Goal: Task Accomplishment & Management: Use online tool/utility

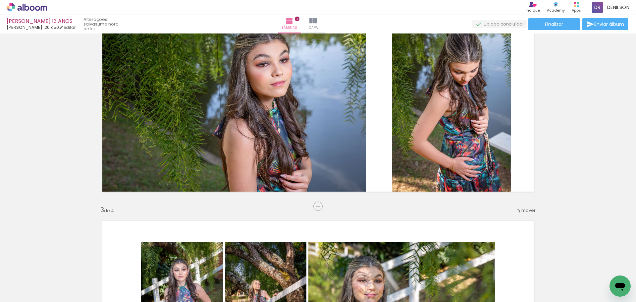
scroll to position [265, 0]
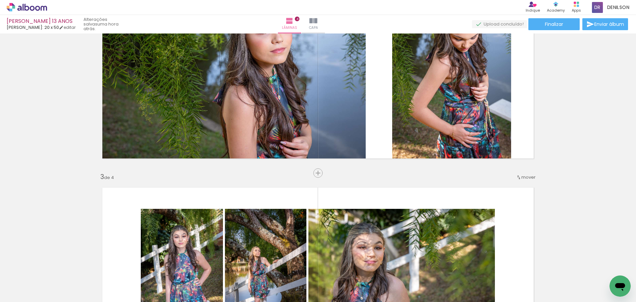
click at [36, 282] on iron-icon at bounding box center [33, 281] width 5 height 5
click at [0, 0] on slot "Não utilizadas" at bounding box center [0, 0] width 0 height 0
type input "Não utilizadas"
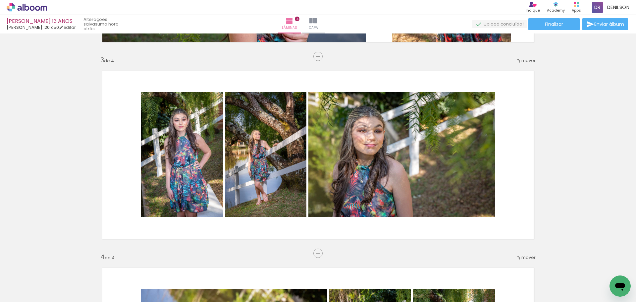
scroll to position [397, 0]
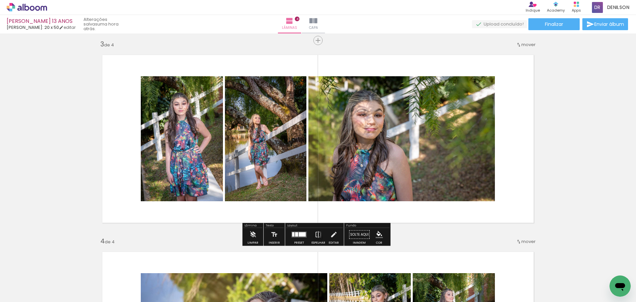
click at [295, 235] on div at bounding box center [296, 234] width 3 height 4
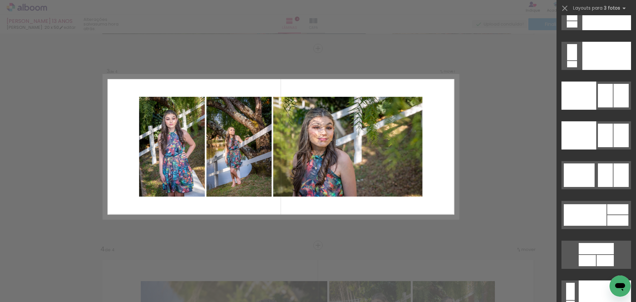
scroll to position [7259, 0]
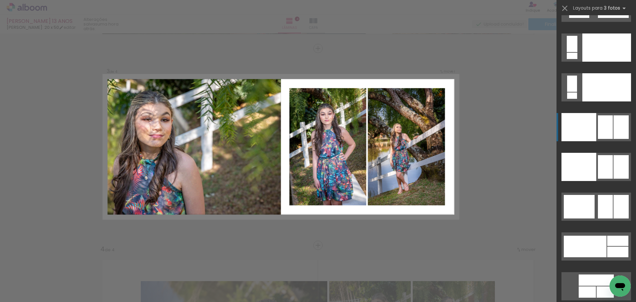
click at [608, 130] on div at bounding box center [605, 127] width 15 height 24
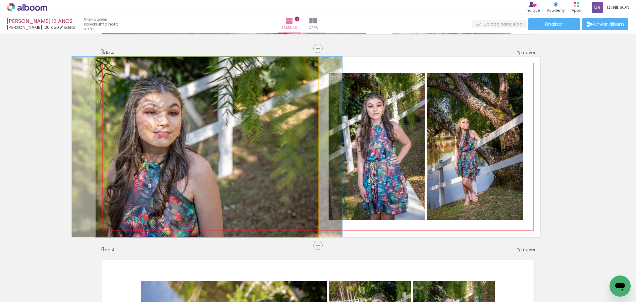
click at [249, 168] on quentale-photo at bounding box center [207, 147] width 222 height 180
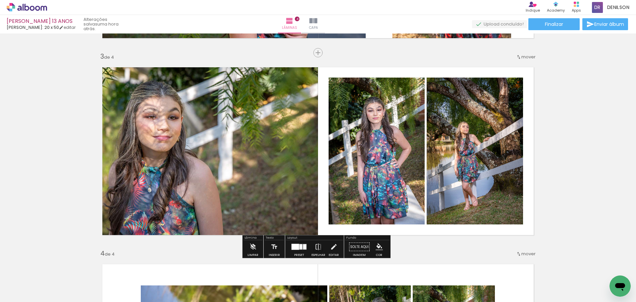
scroll to position [423, 0]
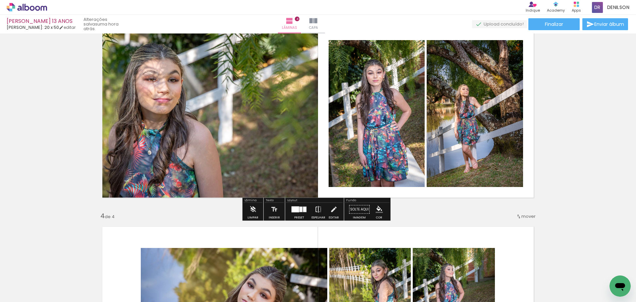
click at [315, 209] on iron-icon at bounding box center [318, 209] width 7 height 13
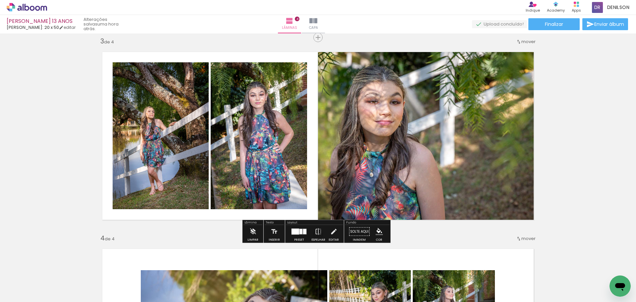
scroll to position [389, 0]
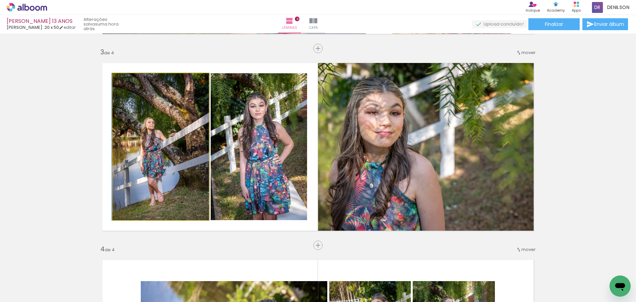
click at [182, 145] on quentale-photo at bounding box center [161, 146] width 96 height 147
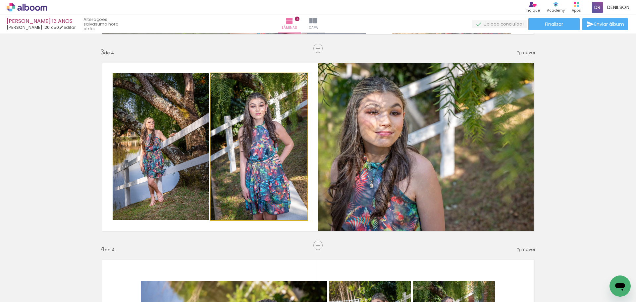
click at [255, 143] on quentale-photo at bounding box center [259, 146] width 96 height 147
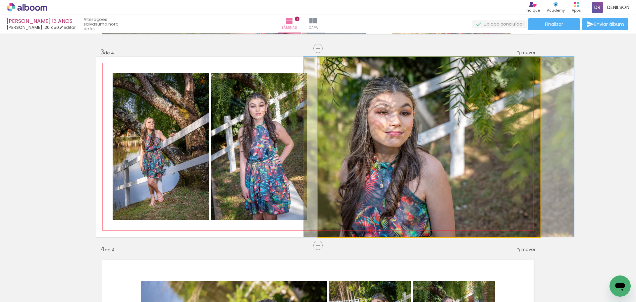
drag, startPoint x: 427, startPoint y: 148, endPoint x: 437, endPoint y: 145, distance: 10.5
click at [441, 172] on quentale-photo at bounding box center [429, 147] width 222 height 180
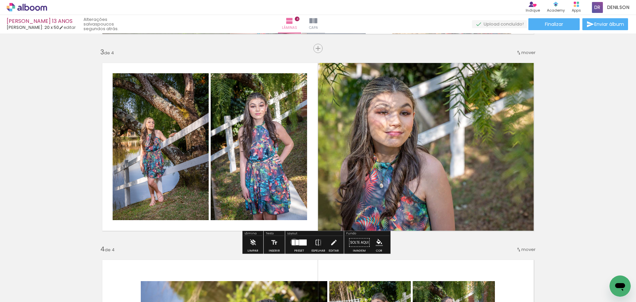
click at [292, 241] on div at bounding box center [293, 242] width 3 height 5
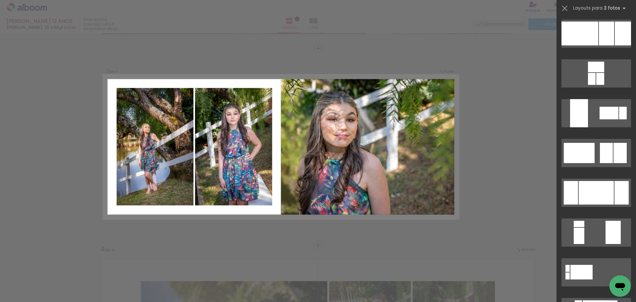
scroll to position [0, 0]
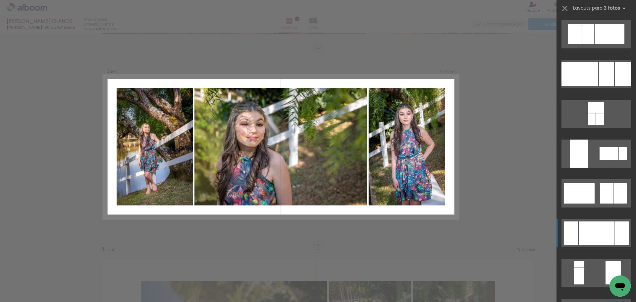
click at [603, 236] on div at bounding box center [596, 233] width 35 height 24
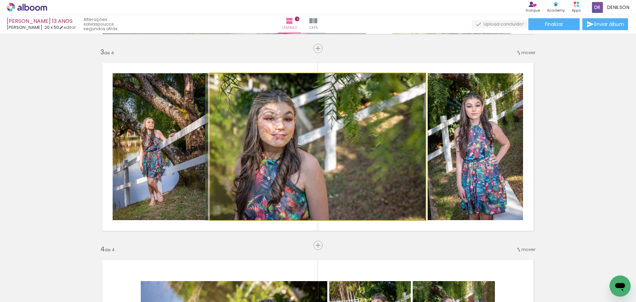
drag, startPoint x: 328, startPoint y: 170, endPoint x: 322, endPoint y: 171, distance: 6.5
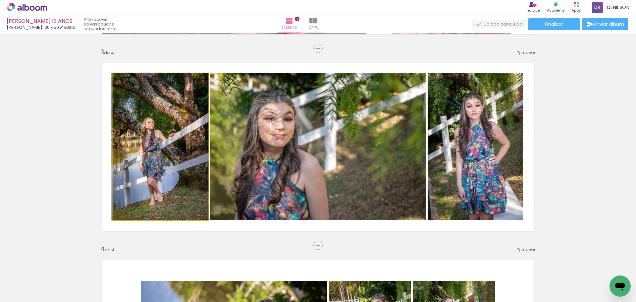
click at [157, 166] on quentale-photo at bounding box center [160, 146] width 95 height 147
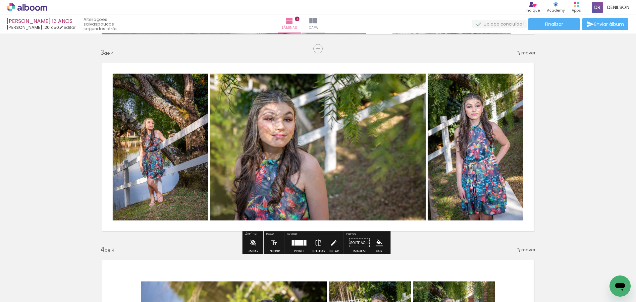
scroll to position [389, 0]
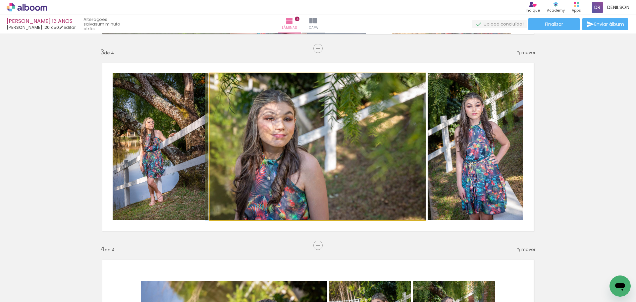
drag, startPoint x: 376, startPoint y: 164, endPoint x: 369, endPoint y: 165, distance: 6.7
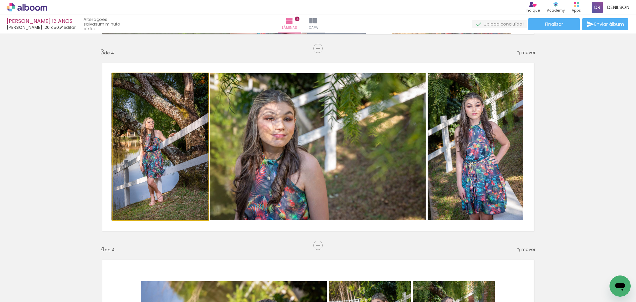
click at [177, 155] on quentale-photo at bounding box center [160, 146] width 95 height 147
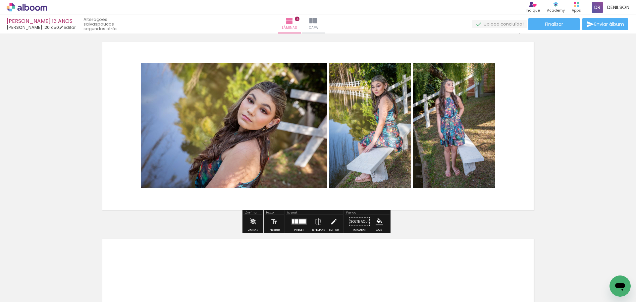
scroll to position [621, 0]
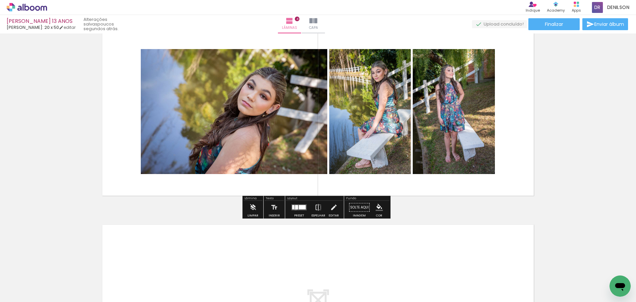
click at [295, 207] on div at bounding box center [296, 207] width 3 height 4
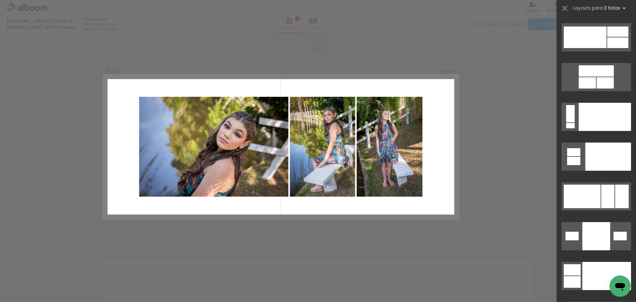
scroll to position [7364, 0]
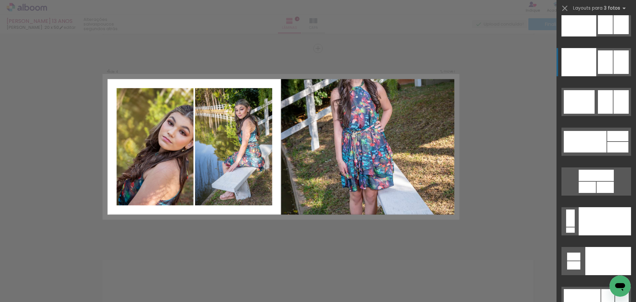
click at [604, 58] on div at bounding box center [605, 62] width 15 height 24
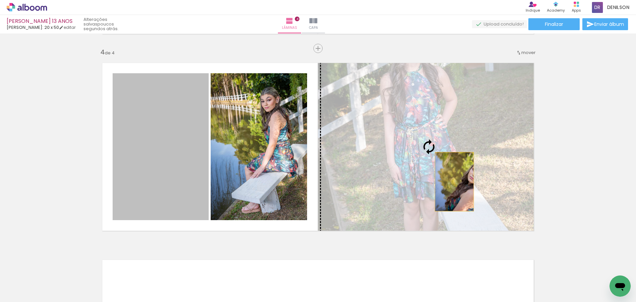
drag, startPoint x: 169, startPoint y: 181, endPoint x: 475, endPoint y: 181, distance: 305.7
click at [0, 0] on slot at bounding box center [0, 0] width 0 height 0
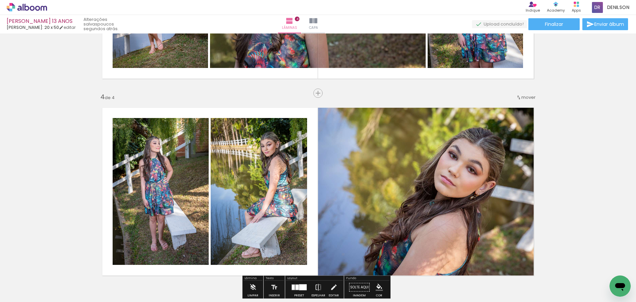
scroll to position [553, 0]
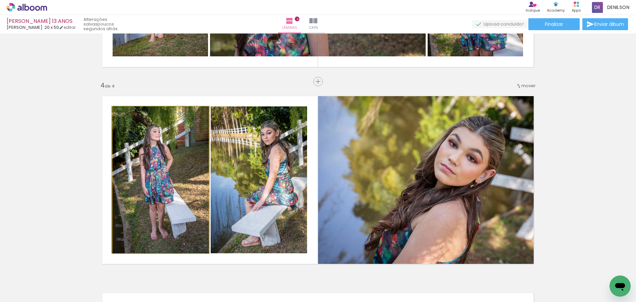
click at [177, 186] on quentale-photo at bounding box center [161, 179] width 96 height 147
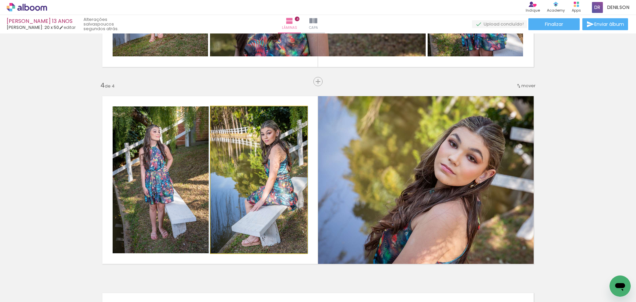
click at [253, 185] on quentale-photo at bounding box center [259, 179] width 96 height 147
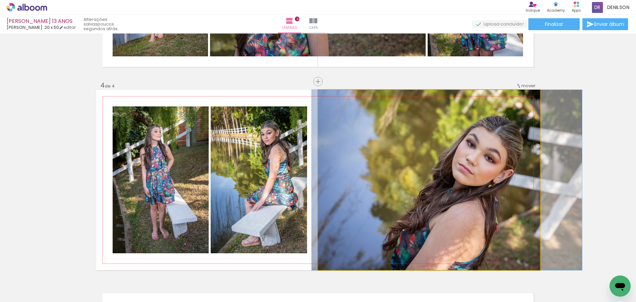
drag, startPoint x: 439, startPoint y: 181, endPoint x: 457, endPoint y: 181, distance: 17.9
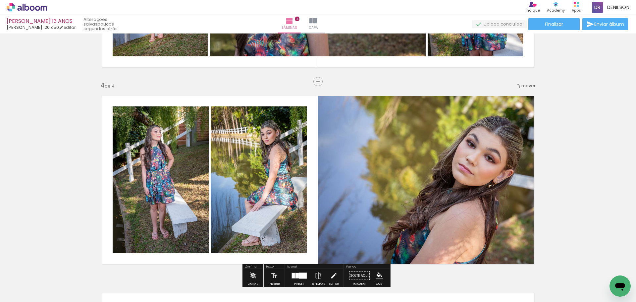
scroll to position [586, 0]
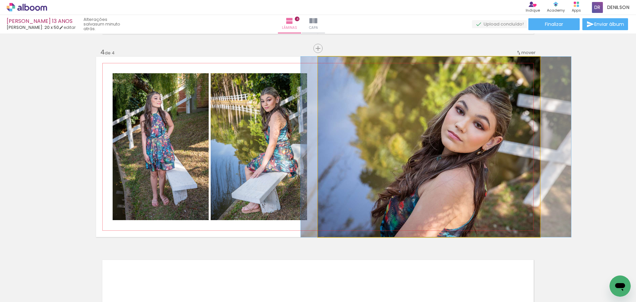
drag, startPoint x: 479, startPoint y: 153, endPoint x: 468, endPoint y: 153, distance: 10.9
click at [459, 161] on quentale-photo at bounding box center [429, 147] width 222 height 180
click at [489, 151] on quentale-photo at bounding box center [429, 147] width 222 height 180
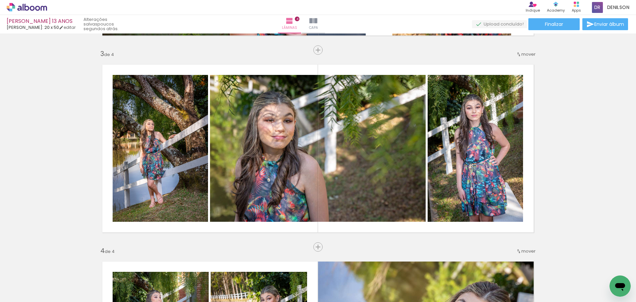
scroll to position [387, 0]
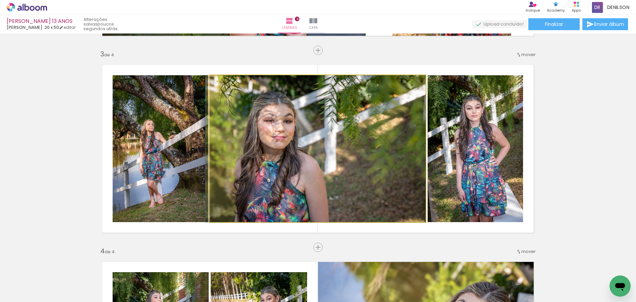
click at [373, 165] on quentale-photo at bounding box center [318, 148] width 216 height 147
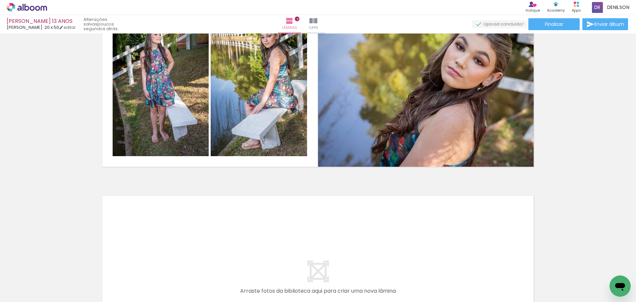
scroll to position [584, 0]
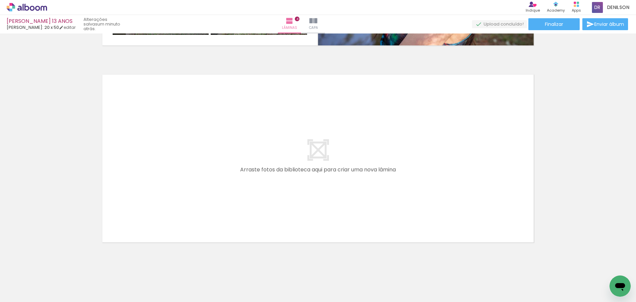
scroll to position [783, 0]
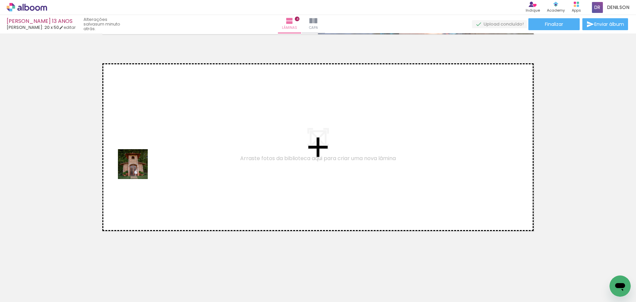
drag, startPoint x: 127, startPoint y: 184, endPoint x: 138, endPoint y: 169, distance: 18.3
click at [138, 169] on quentale-workspace at bounding box center [318, 151] width 636 height 302
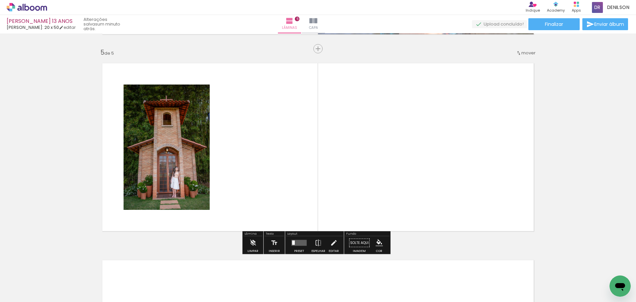
scroll to position [783, 0]
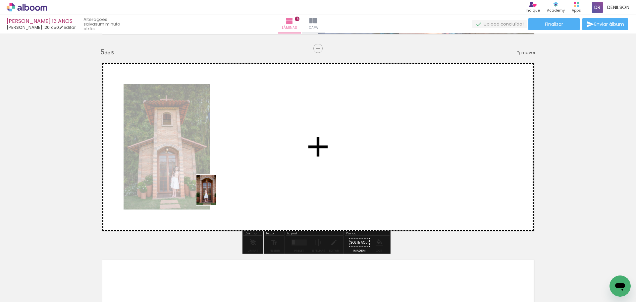
drag, startPoint x: 72, startPoint y: 282, endPoint x: 230, endPoint y: 186, distance: 185.4
click at [230, 186] on quentale-workspace at bounding box center [318, 151] width 636 height 302
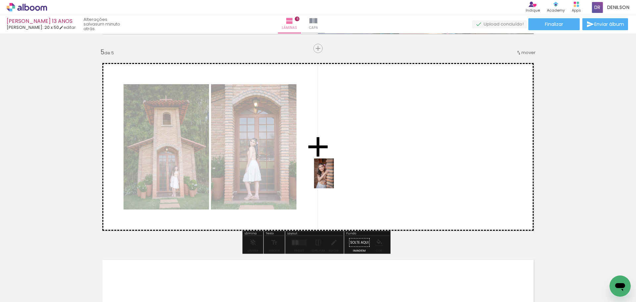
drag, startPoint x: 68, startPoint y: 281, endPoint x: 324, endPoint y: 186, distance: 273.1
click at [334, 178] on quentale-workspace at bounding box center [318, 151] width 636 height 302
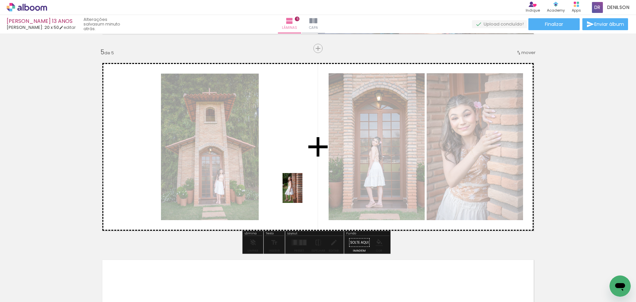
drag, startPoint x: 73, startPoint y: 284, endPoint x: 325, endPoint y: 186, distance: 269.7
click at [325, 186] on quentale-workspace at bounding box center [318, 151] width 636 height 302
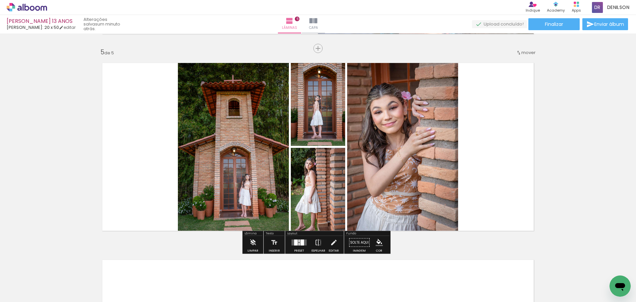
click at [295, 240] on div at bounding box center [296, 242] width 4 height 6
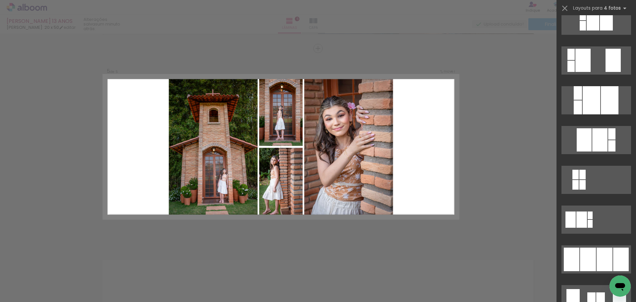
scroll to position [331, 0]
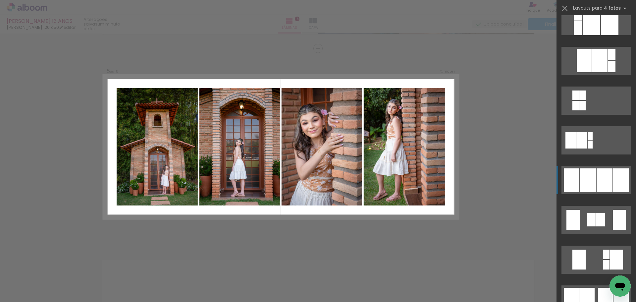
click at [605, 177] on div at bounding box center [604, 180] width 16 height 24
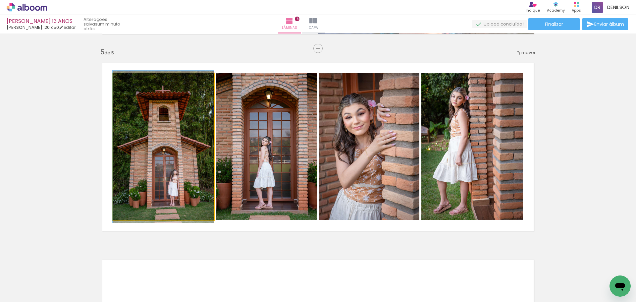
click at [165, 161] on quentale-photo at bounding box center [163, 146] width 101 height 147
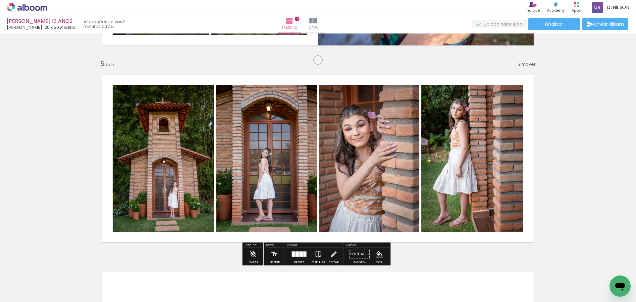
scroll to position [783, 0]
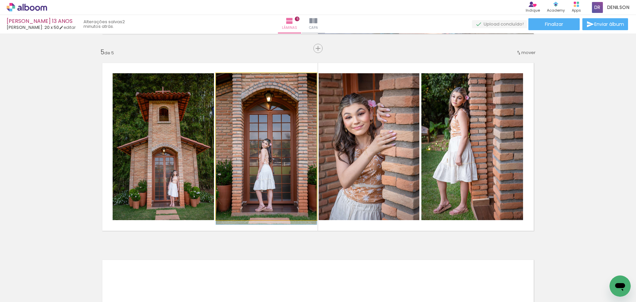
drag, startPoint x: 281, startPoint y: 143, endPoint x: 282, endPoint y: 149, distance: 6.0
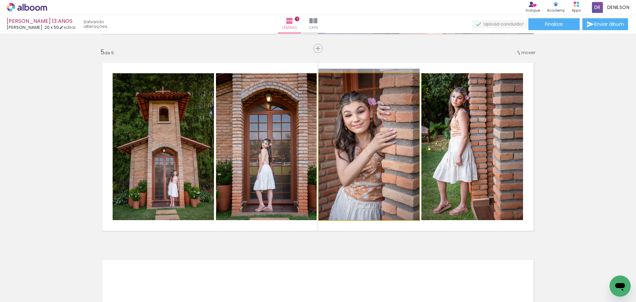
drag, startPoint x: 381, startPoint y: 137, endPoint x: 384, endPoint y: 132, distance: 5.8
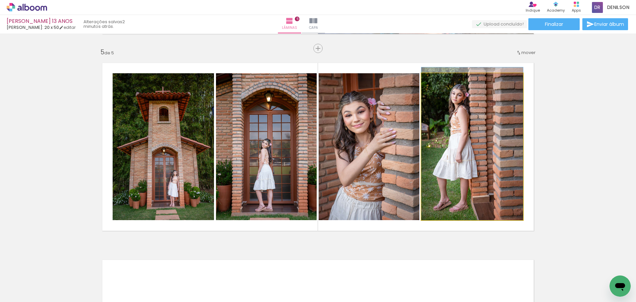
drag, startPoint x: 499, startPoint y: 118, endPoint x: 500, endPoint y: 114, distance: 4.1
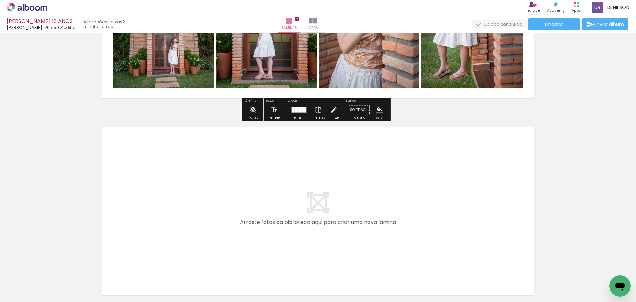
scroll to position [948, 0]
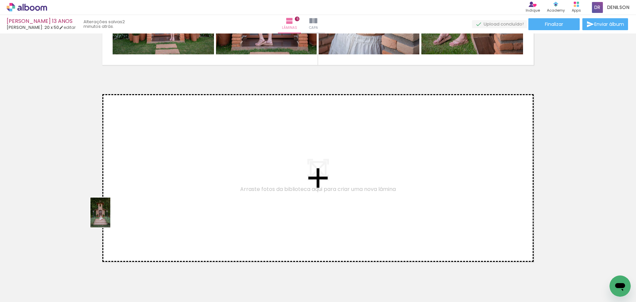
drag, startPoint x: 67, startPoint y: 280, endPoint x: 117, endPoint y: 210, distance: 85.7
click at [117, 210] on quentale-workspace at bounding box center [318, 151] width 636 height 302
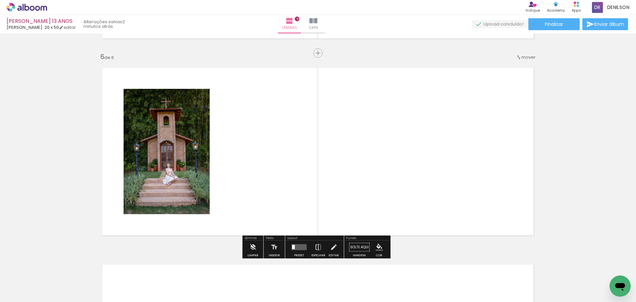
scroll to position [980, 0]
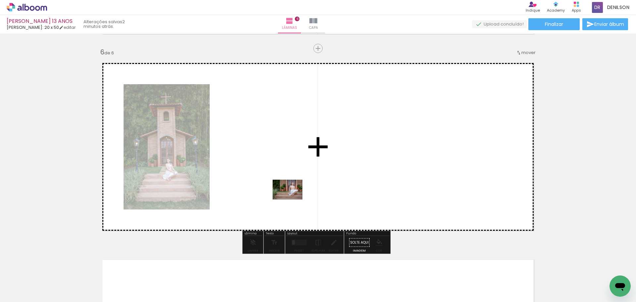
drag, startPoint x: 70, startPoint y: 279, endPoint x: 298, endPoint y: 196, distance: 242.5
click at [298, 196] on quentale-workspace at bounding box center [318, 151] width 636 height 302
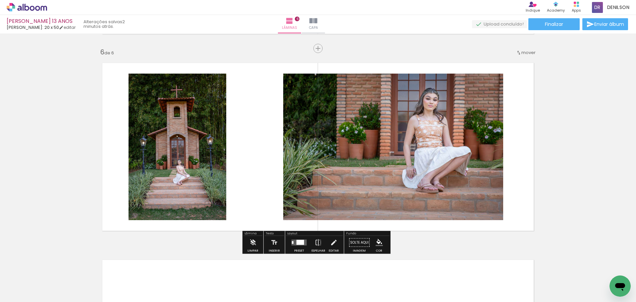
click at [296, 241] on div at bounding box center [300, 242] width 8 height 5
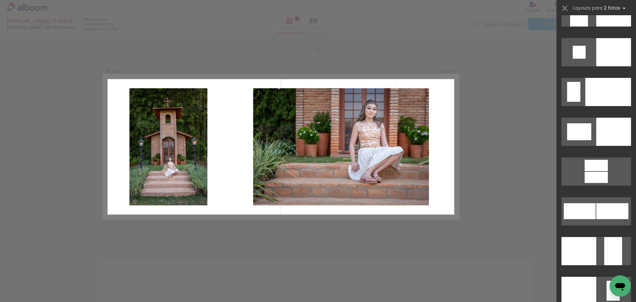
scroll to position [2559, 0]
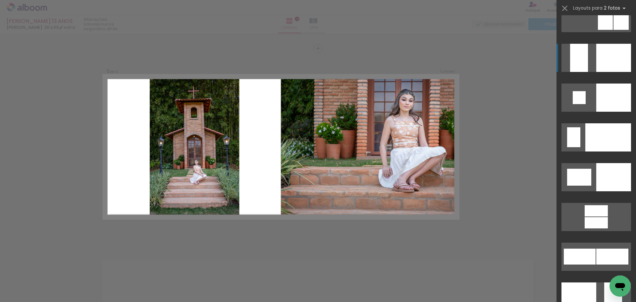
click at [612, 55] on div at bounding box center [613, 58] width 35 height 28
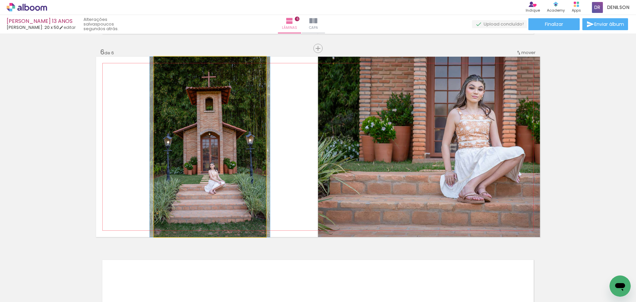
click at [209, 138] on quentale-photo at bounding box center [210, 147] width 112 height 180
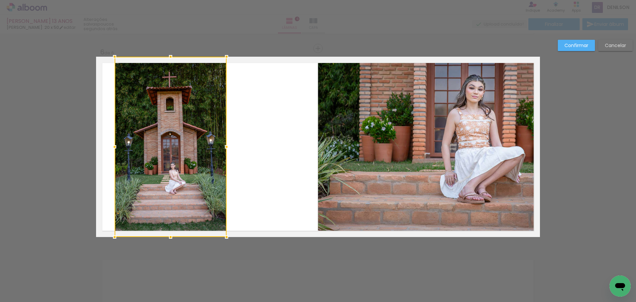
drag, startPoint x: 212, startPoint y: 144, endPoint x: 174, endPoint y: 138, distance: 38.3
click at [173, 138] on div at bounding box center [171, 147] width 112 height 180
click at [269, 134] on quentale-layouter at bounding box center [318, 147] width 444 height 180
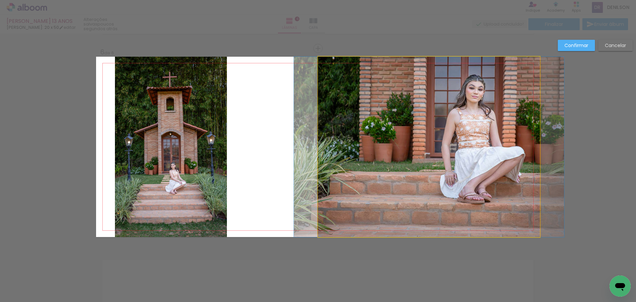
click at [342, 131] on quentale-photo at bounding box center [429, 147] width 222 height 180
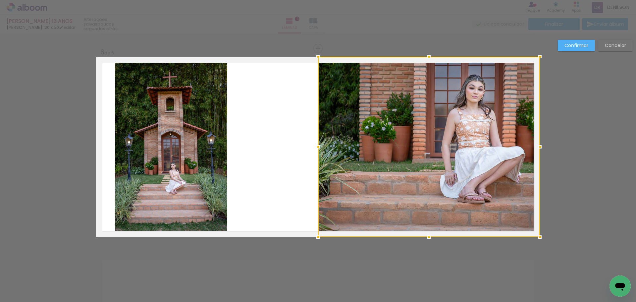
click at [376, 131] on div at bounding box center [429, 147] width 222 height 180
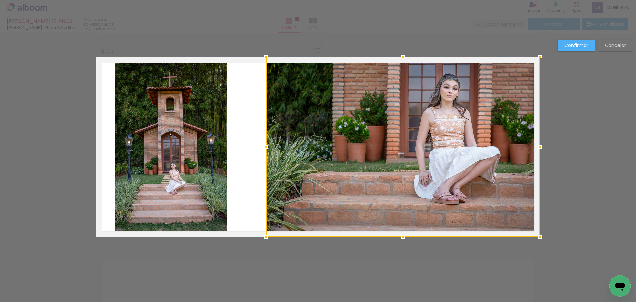
drag, startPoint x: 314, startPoint y: 147, endPoint x: 262, endPoint y: 147, distance: 52.0
click at [262, 147] on div at bounding box center [265, 146] width 13 height 13
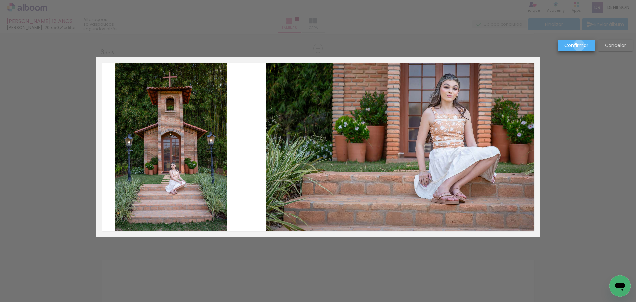
drag, startPoint x: 579, startPoint y: 46, endPoint x: 575, endPoint y: 48, distance: 4.1
click at [0, 0] on slot "Confirmar" at bounding box center [0, 0] width 0 height 0
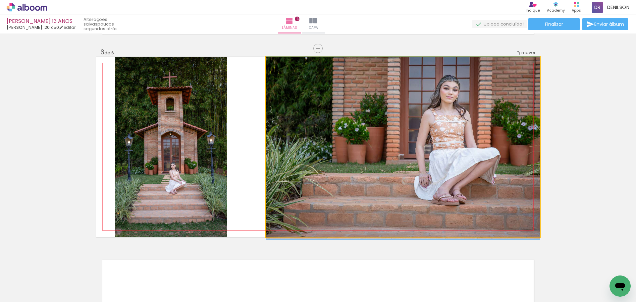
drag, startPoint x: 441, startPoint y: 127, endPoint x: 435, endPoint y: 133, distance: 8.0
click at [442, 139] on quentale-photo at bounding box center [403, 147] width 274 height 180
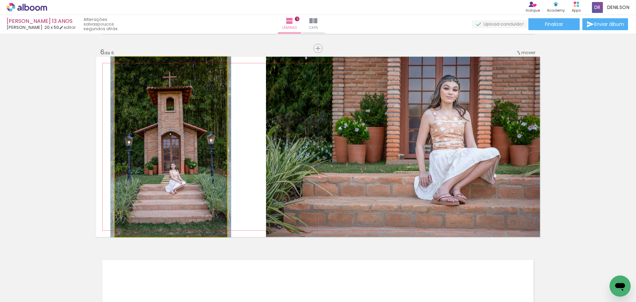
click at [188, 155] on quentale-photo at bounding box center [171, 147] width 112 height 180
click at [193, 135] on quentale-photo at bounding box center [171, 147] width 112 height 180
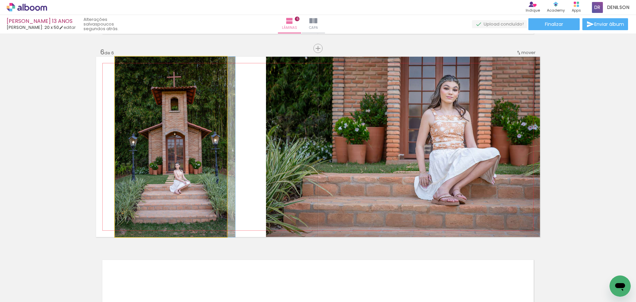
drag, startPoint x: 180, startPoint y: 146, endPoint x: 185, endPoint y: 146, distance: 4.6
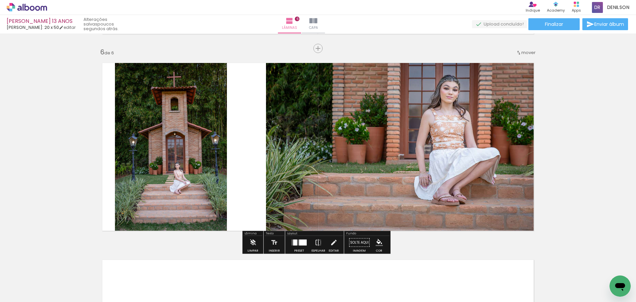
click at [188, 144] on quentale-photo at bounding box center [171, 147] width 112 height 180
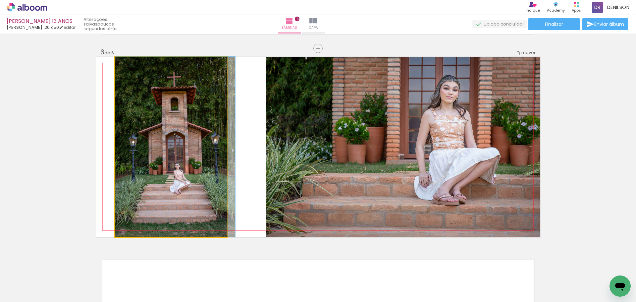
click at [188, 144] on quentale-photo at bounding box center [171, 147] width 112 height 180
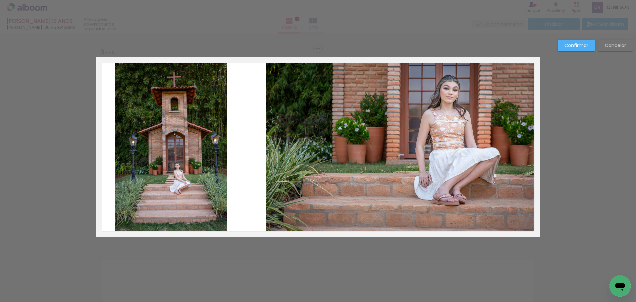
click at [188, 144] on quentale-photo at bounding box center [171, 147] width 112 height 180
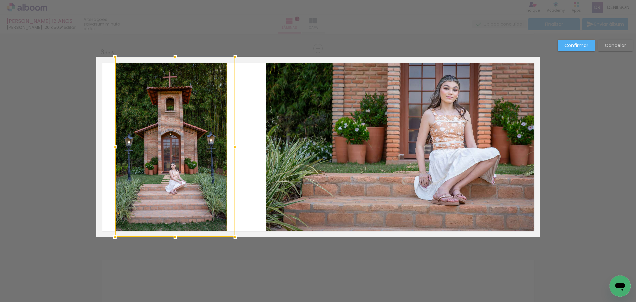
drag, startPoint x: 228, startPoint y: 148, endPoint x: 234, endPoint y: 148, distance: 5.6
click at [234, 148] on div at bounding box center [234, 146] width 13 height 13
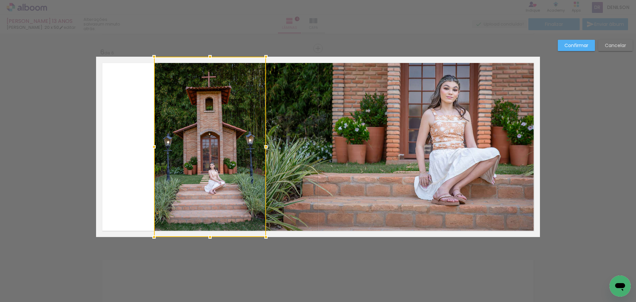
click at [0, 0] on slot "Cancelar" at bounding box center [0, 0] width 0 height 0
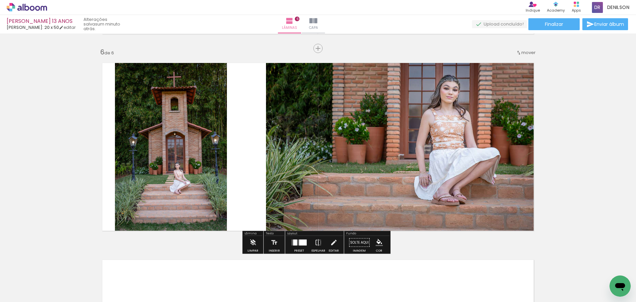
click at [182, 151] on quentale-photo at bounding box center [171, 147] width 112 height 180
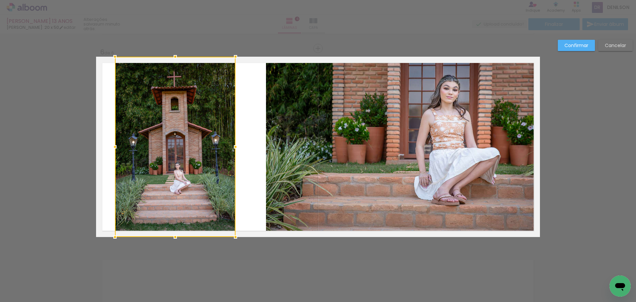
drag, startPoint x: 225, startPoint y: 148, endPoint x: 233, endPoint y: 148, distance: 8.9
click at [233, 148] on div at bounding box center [235, 146] width 13 height 13
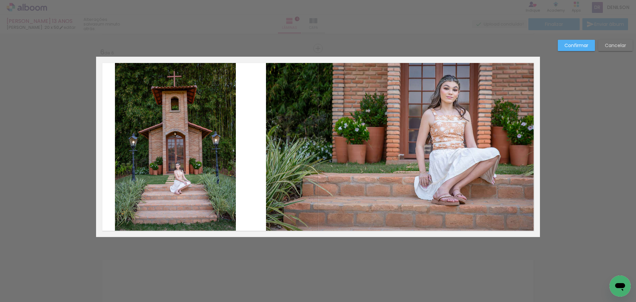
click at [0, 0] on slot "Confirmar" at bounding box center [0, 0] width 0 height 0
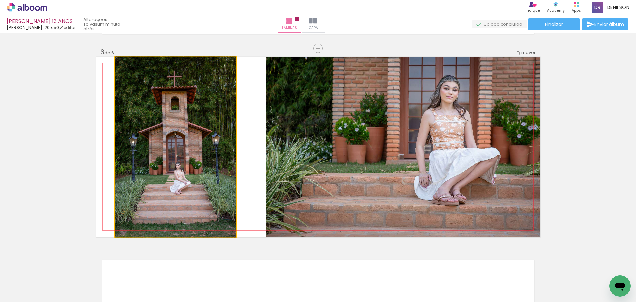
click at [194, 143] on quentale-photo at bounding box center [175, 147] width 121 height 180
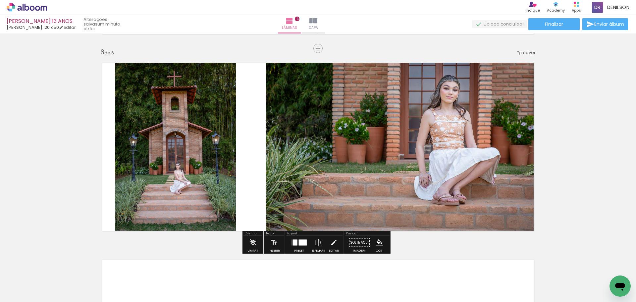
click at [179, 142] on quentale-photo at bounding box center [175, 147] width 121 height 180
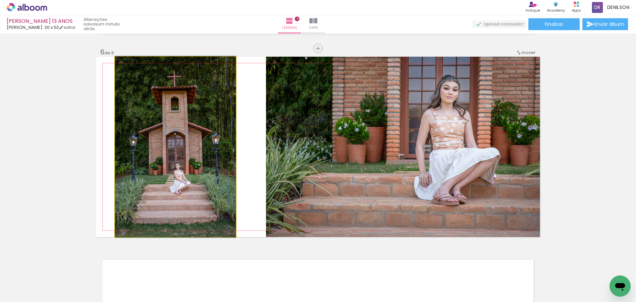
click at [179, 142] on quentale-photo at bounding box center [175, 147] width 121 height 180
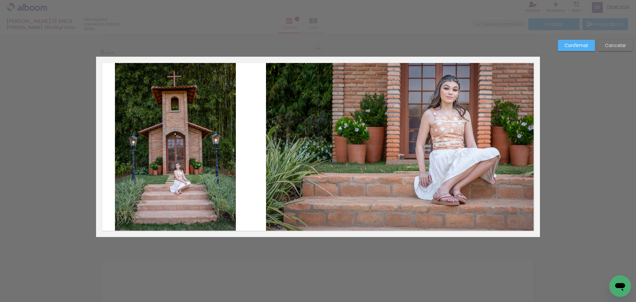
click at [179, 142] on quentale-photo at bounding box center [175, 147] width 121 height 180
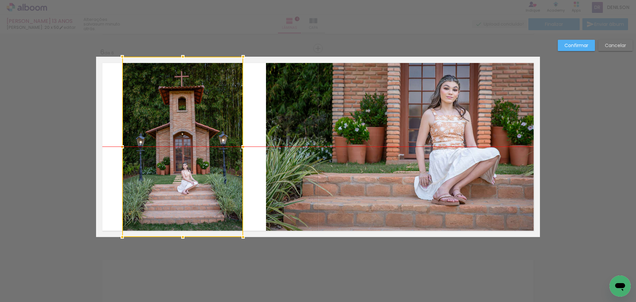
drag, startPoint x: 173, startPoint y: 144, endPoint x: 180, endPoint y: 145, distance: 7.3
click at [180, 145] on div at bounding box center [182, 147] width 121 height 180
drag, startPoint x: 576, startPoint y: 45, endPoint x: 558, endPoint y: 49, distance: 18.4
click at [0, 0] on slot "Confirmar" at bounding box center [0, 0] width 0 height 0
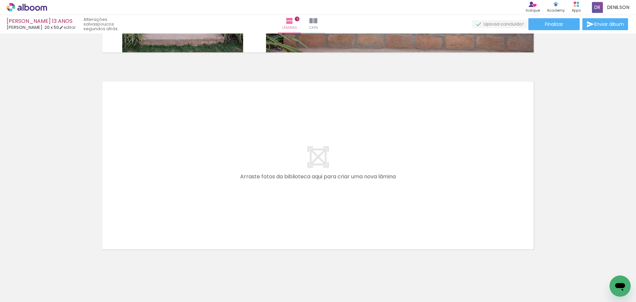
scroll to position [1176, 0]
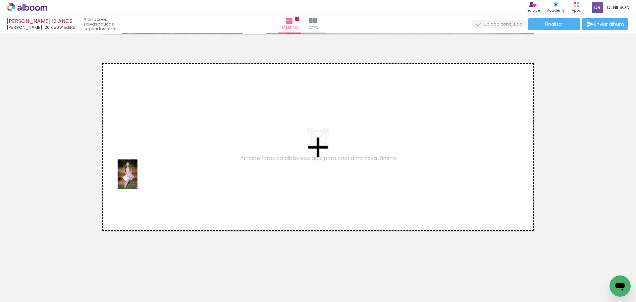
drag, startPoint x: 84, startPoint y: 252, endPoint x: 137, endPoint y: 179, distance: 90.4
click at [137, 179] on quentale-workspace at bounding box center [318, 151] width 636 height 302
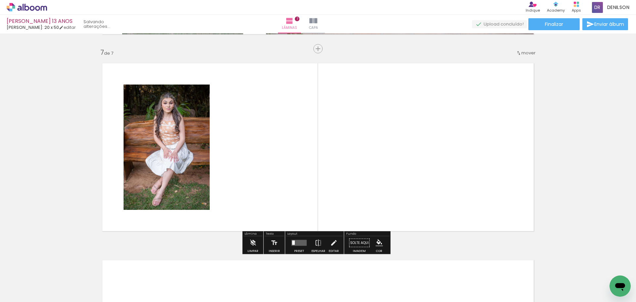
scroll to position [1176, 0]
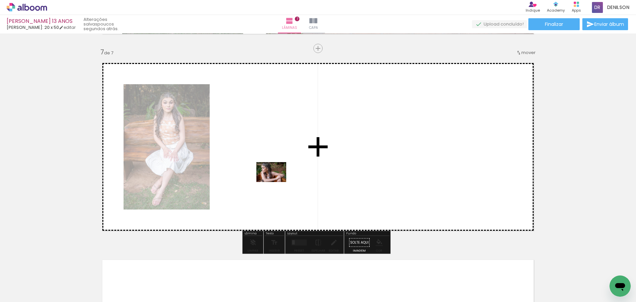
drag, startPoint x: 63, startPoint y: 278, endPoint x: 276, endPoint y: 182, distance: 233.9
click at [276, 182] on quentale-workspace at bounding box center [318, 151] width 636 height 302
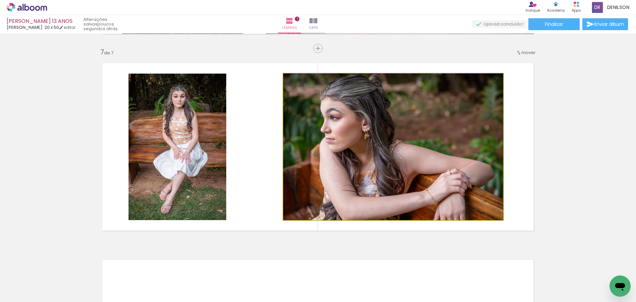
click at [455, 139] on quentale-photo at bounding box center [393, 147] width 220 height 146
click at [422, 144] on quentale-photo at bounding box center [393, 147] width 220 height 146
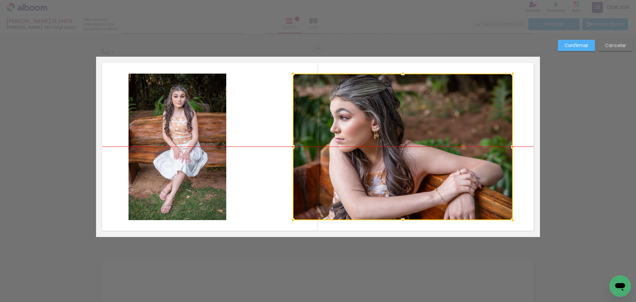
drag, startPoint x: 412, startPoint y: 145, endPoint x: 422, endPoint y: 145, distance: 9.6
click at [422, 145] on div at bounding box center [403, 147] width 220 height 146
click at [0, 0] on slot "Confirmar" at bounding box center [0, 0] width 0 height 0
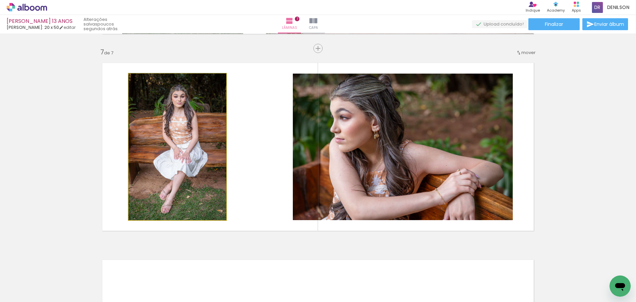
click at [161, 151] on quentale-photo at bounding box center [177, 147] width 98 height 146
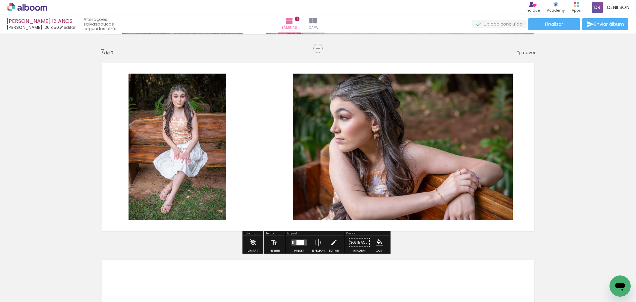
click at [162, 150] on quentale-photo at bounding box center [177, 147] width 98 height 146
click at [162, 149] on quentale-photo at bounding box center [177, 147] width 98 height 146
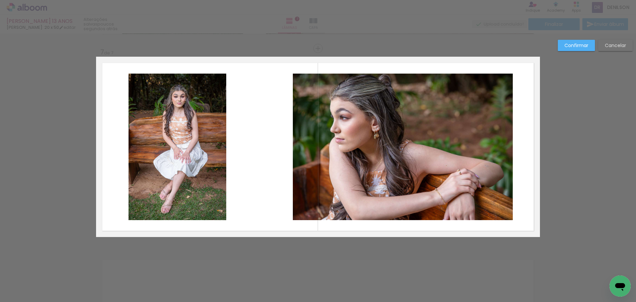
click at [171, 147] on quentale-photo at bounding box center [177, 147] width 98 height 146
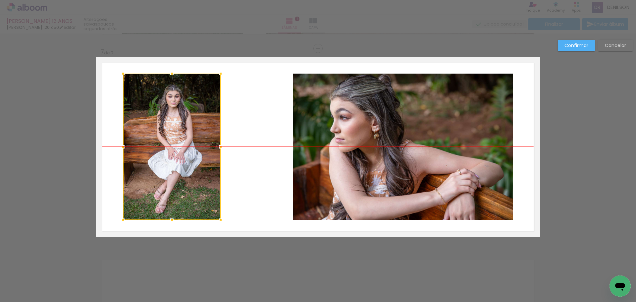
drag, startPoint x: 178, startPoint y: 149, endPoint x: 172, endPoint y: 148, distance: 5.7
click at [172, 148] on div at bounding box center [172, 147] width 98 height 146
click at [0, 0] on slot "Confirmar" at bounding box center [0, 0] width 0 height 0
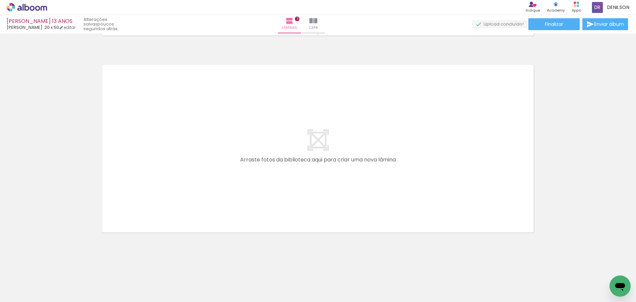
scroll to position [1373, 0]
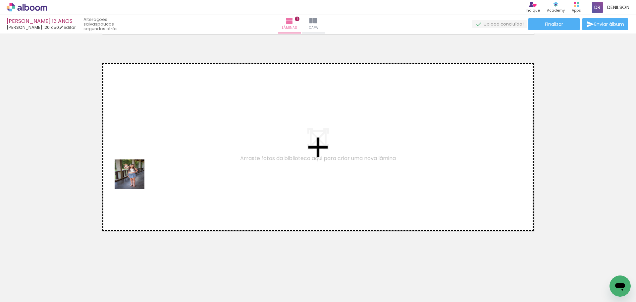
drag, startPoint x: 69, startPoint y: 278, endPoint x: 134, endPoint y: 179, distance: 118.8
click at [134, 179] on quentale-workspace at bounding box center [318, 151] width 636 height 302
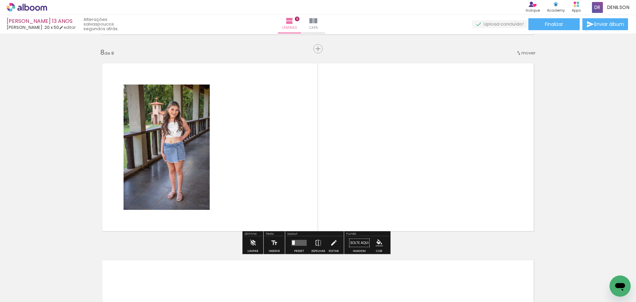
scroll to position [1373, 0]
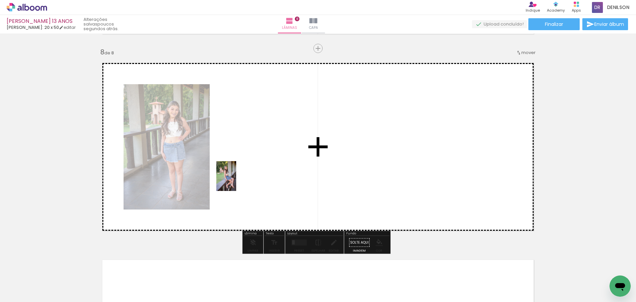
drag, startPoint x: 66, startPoint y: 281, endPoint x: 236, endPoint y: 181, distance: 197.8
click at [236, 181] on quentale-workspace at bounding box center [318, 151] width 636 height 302
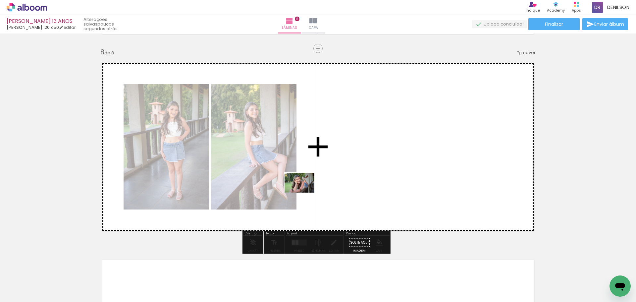
drag, startPoint x: 73, startPoint y: 280, endPoint x: 304, endPoint y: 192, distance: 247.9
click at [304, 192] on quentale-workspace at bounding box center [318, 151] width 636 height 302
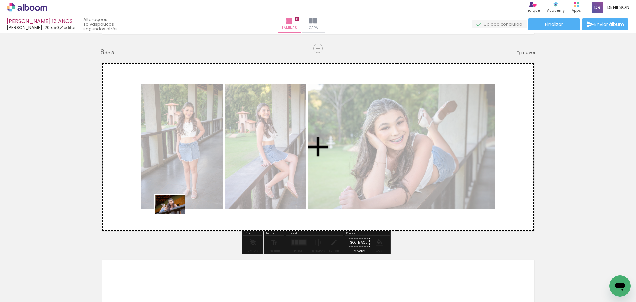
drag, startPoint x: 70, startPoint y: 280, endPoint x: 175, endPoint y: 214, distance: 123.8
click at [175, 214] on quentale-workspace at bounding box center [318, 151] width 636 height 302
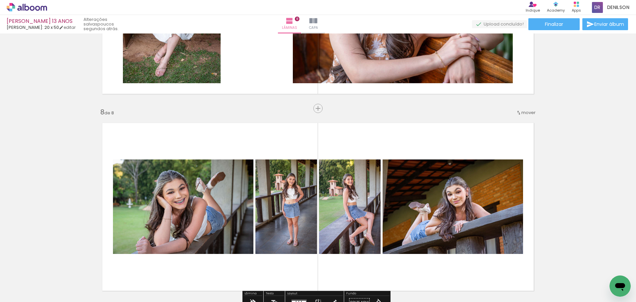
scroll to position [1406, 0]
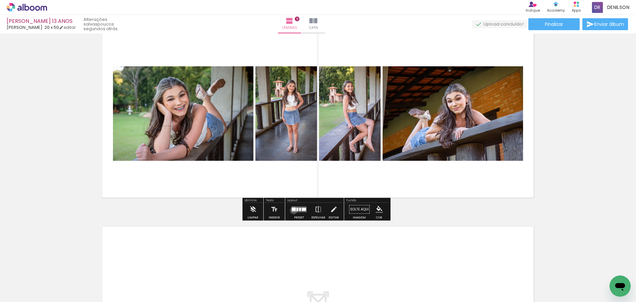
click at [292, 210] on div at bounding box center [294, 209] width 4 height 3
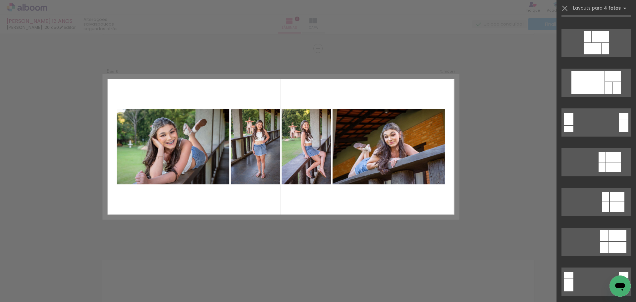
scroll to position [1424, 0]
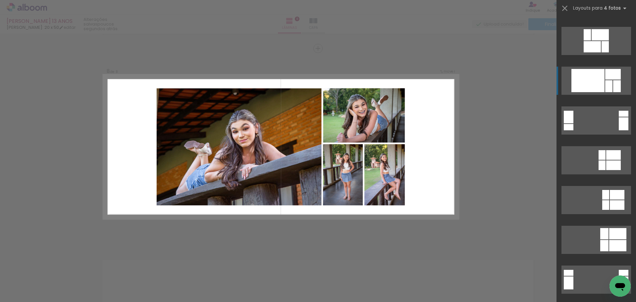
click at [617, 79] on div at bounding box center [613, 74] width 16 height 11
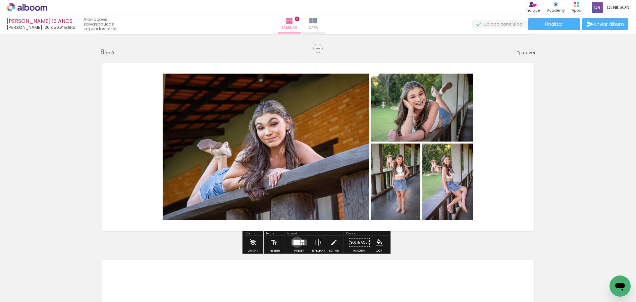
drag, startPoint x: 295, startPoint y: 242, endPoint x: 322, endPoint y: 227, distance: 30.2
click at [295, 241] on div at bounding box center [296, 242] width 7 height 5
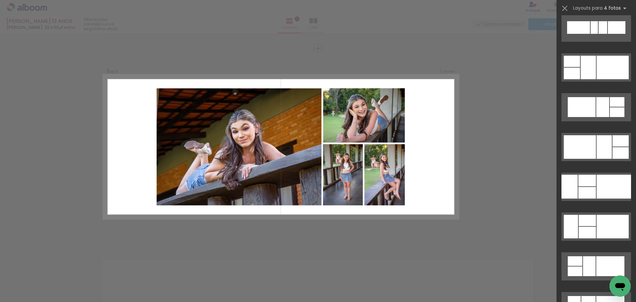
scroll to position [2066, 0]
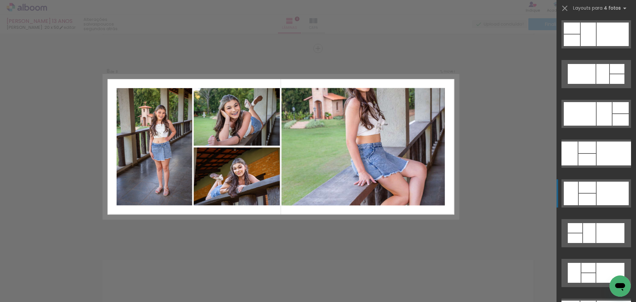
click at [620, 192] on div at bounding box center [612, 193] width 32 height 24
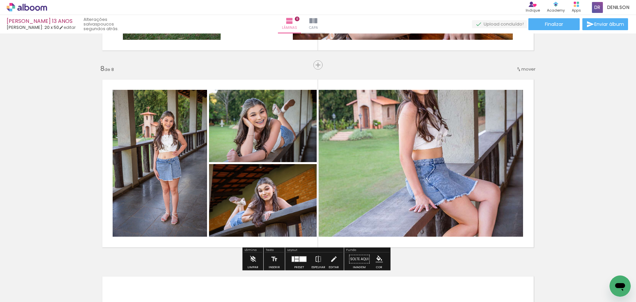
scroll to position [1373, 0]
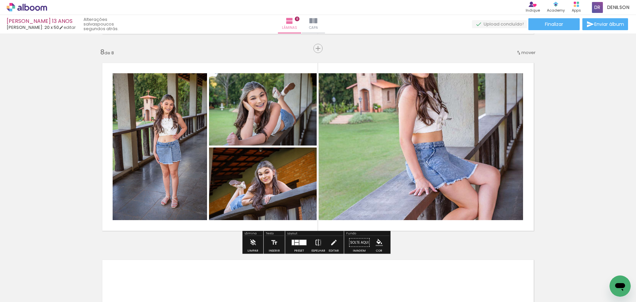
click at [316, 241] on iron-icon at bounding box center [318, 242] width 7 height 13
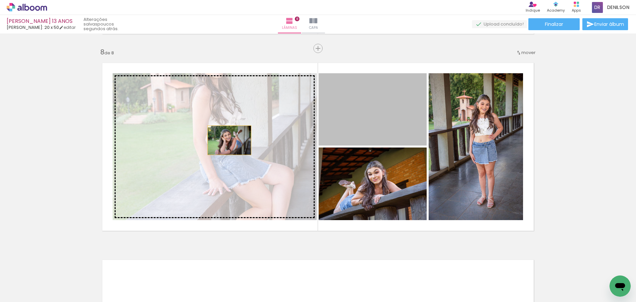
drag, startPoint x: 380, startPoint y: 119, endPoint x: 194, endPoint y: 144, distance: 187.2
click at [0, 0] on slot at bounding box center [0, 0] width 0 height 0
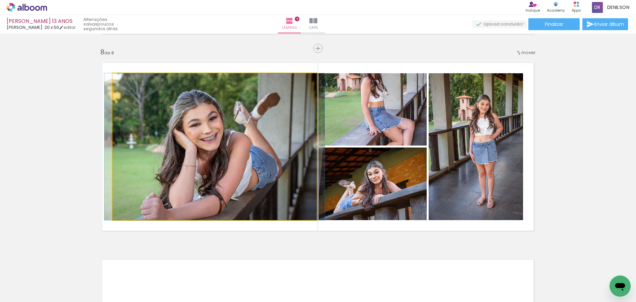
click at [257, 145] on quentale-photo at bounding box center [215, 146] width 204 height 147
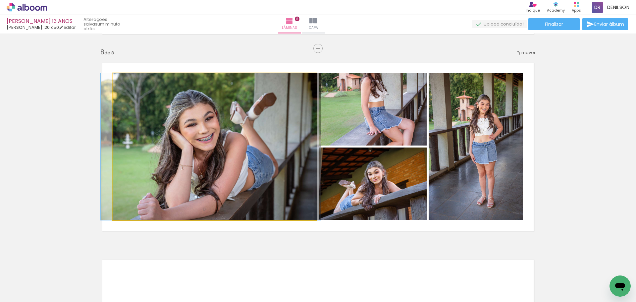
drag, startPoint x: 252, startPoint y: 145, endPoint x: 249, endPoint y: 145, distance: 3.6
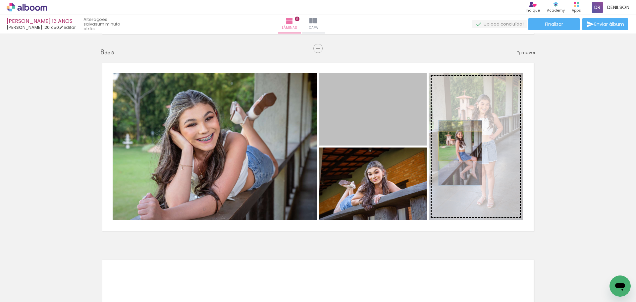
drag, startPoint x: 385, startPoint y: 121, endPoint x: 458, endPoint y: 145, distance: 77.0
click at [0, 0] on slot at bounding box center [0, 0] width 0 height 0
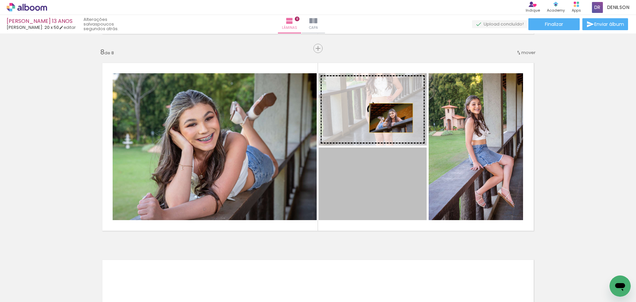
drag, startPoint x: 388, startPoint y: 183, endPoint x: 388, endPoint y: 110, distance: 73.2
click at [0, 0] on slot at bounding box center [0, 0] width 0 height 0
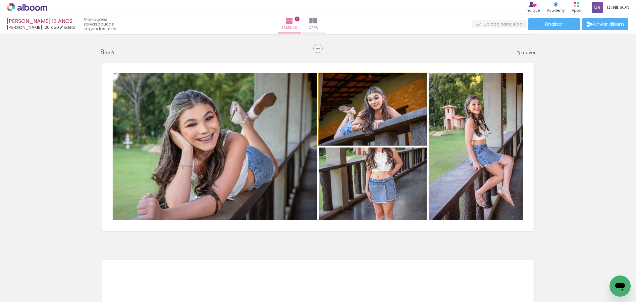
click at [355, 127] on quentale-photo at bounding box center [373, 109] width 108 height 72
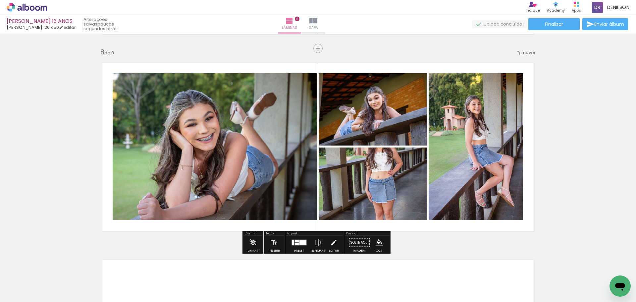
click at [341, 128] on quentale-photo at bounding box center [373, 109] width 108 height 72
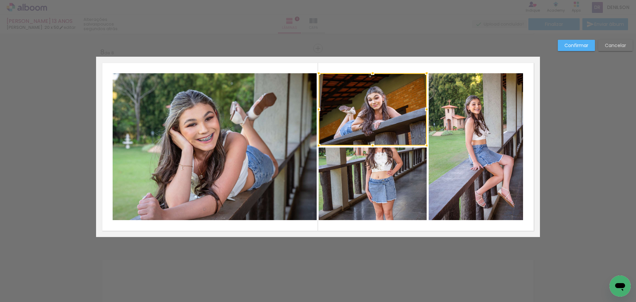
click at [349, 166] on quentale-photo at bounding box center [373, 183] width 108 height 73
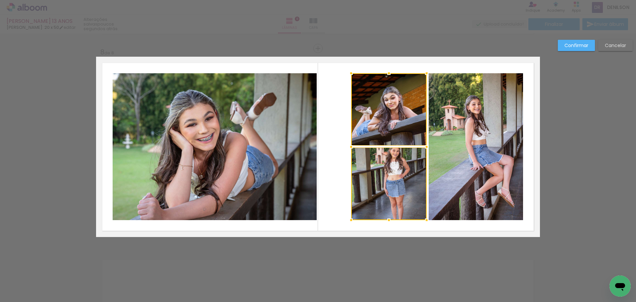
drag, startPoint x: 319, startPoint y: 147, endPoint x: 348, endPoint y: 151, distance: 29.7
click at [348, 151] on div at bounding box center [350, 146] width 13 height 13
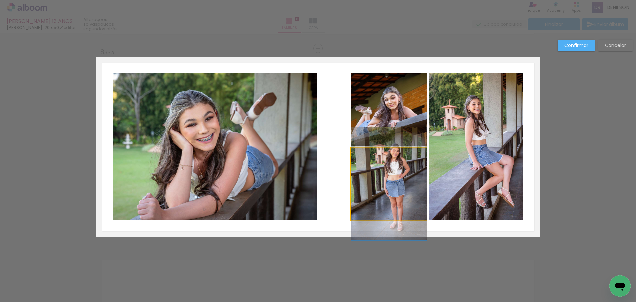
click at [406, 170] on quentale-photo at bounding box center [389, 183] width 76 height 73
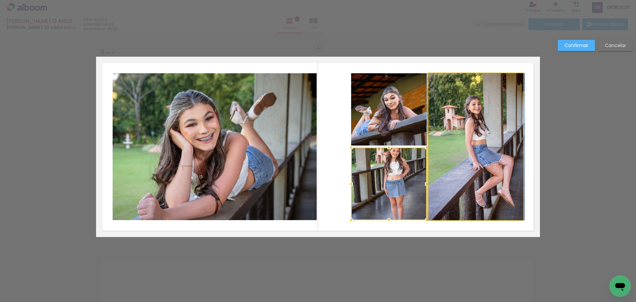
click at [486, 157] on quentale-photo at bounding box center [476, 146] width 94 height 147
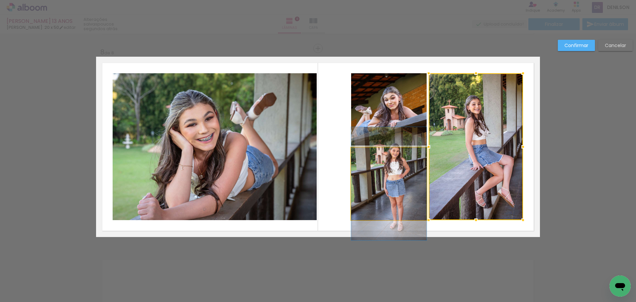
click at [399, 179] on quentale-photo at bounding box center [389, 183] width 76 height 73
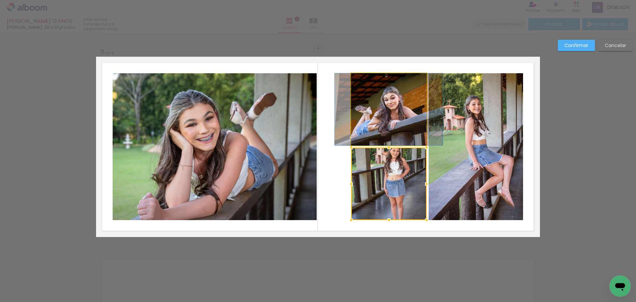
click at [392, 125] on quentale-photo at bounding box center [389, 109] width 76 height 72
click at [392, 147] on div at bounding box center [389, 183] width 76 height 73
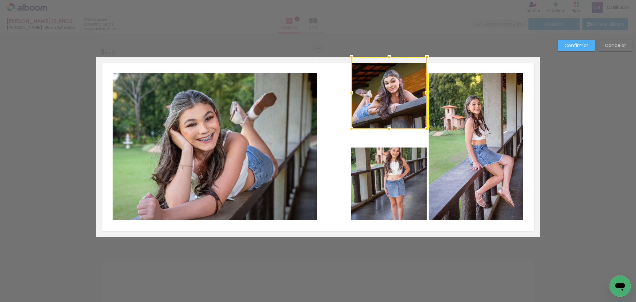
drag, startPoint x: 393, startPoint y: 114, endPoint x: 391, endPoint y: 97, distance: 17.3
click at [391, 97] on div at bounding box center [389, 93] width 76 height 72
drag, startPoint x: 619, startPoint y: 43, endPoint x: 615, endPoint y: 47, distance: 6.1
click at [0, 0] on slot "Cancelar" at bounding box center [0, 0] width 0 height 0
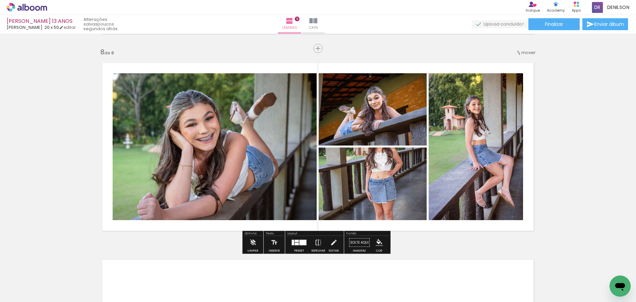
click at [390, 123] on quentale-photo at bounding box center [373, 109] width 108 height 72
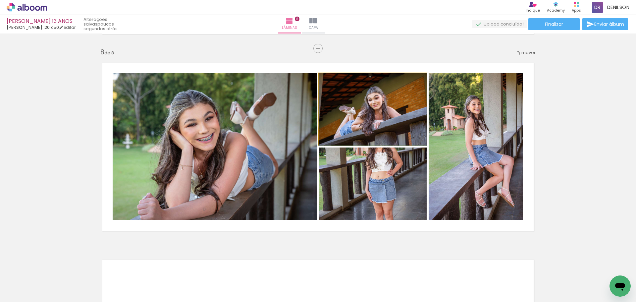
click at [390, 123] on quentale-photo at bounding box center [373, 109] width 108 height 72
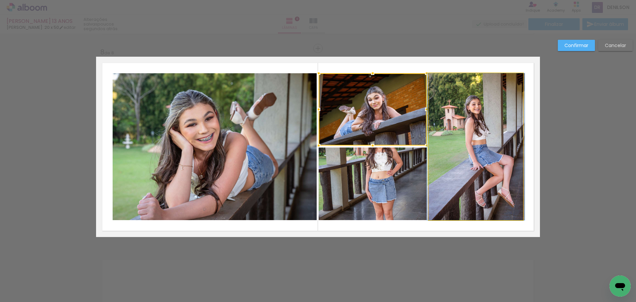
click at [467, 123] on quentale-photo at bounding box center [476, 146] width 94 height 147
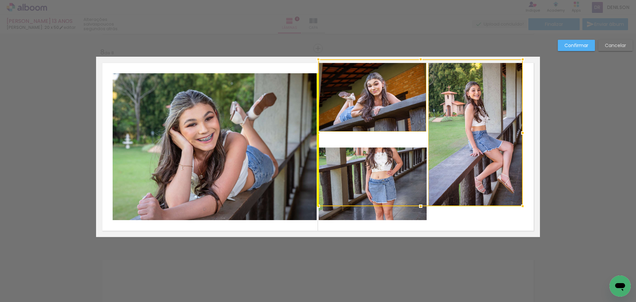
drag, startPoint x: 444, startPoint y: 130, endPoint x: 455, endPoint y: 112, distance: 21.9
click at [444, 116] on div at bounding box center [420, 132] width 204 height 147
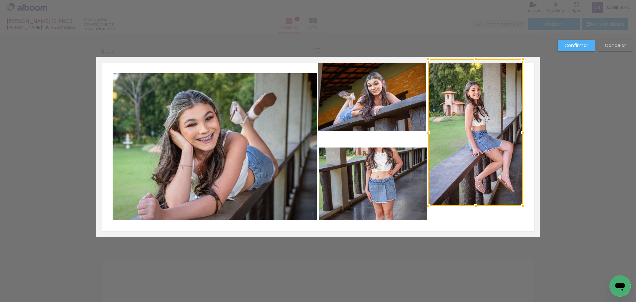
click at [0, 0] on slot "Cancelar" at bounding box center [0, 0] width 0 height 0
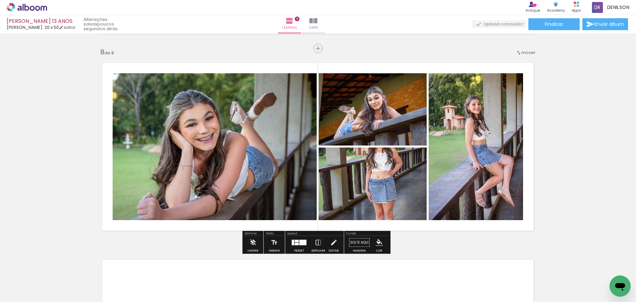
click at [390, 116] on quentale-photo at bounding box center [373, 109] width 108 height 72
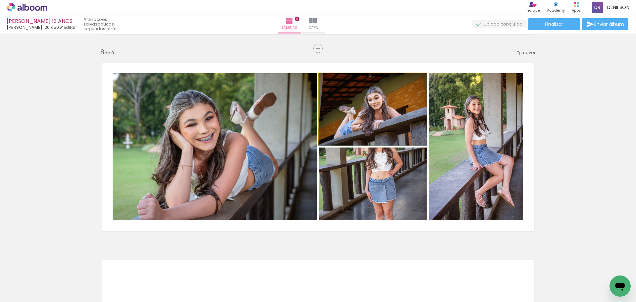
click at [390, 116] on quentale-photo at bounding box center [373, 109] width 108 height 72
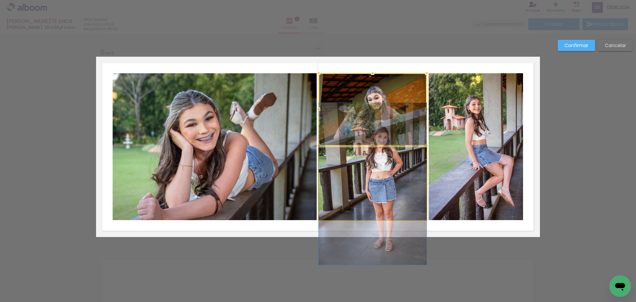
click at [400, 164] on quentale-photo at bounding box center [373, 183] width 108 height 73
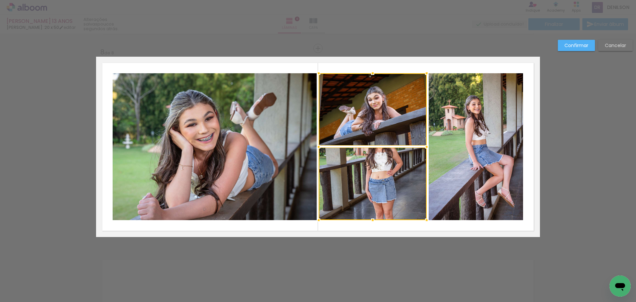
click at [474, 148] on quentale-photo at bounding box center [476, 146] width 94 height 147
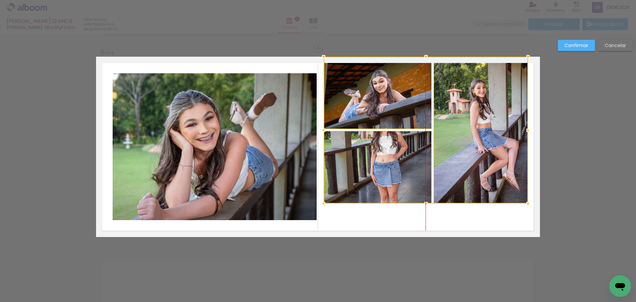
drag, startPoint x: 453, startPoint y: 151, endPoint x: 457, endPoint y: 126, distance: 25.5
click at [456, 126] on div at bounding box center [426, 130] width 204 height 147
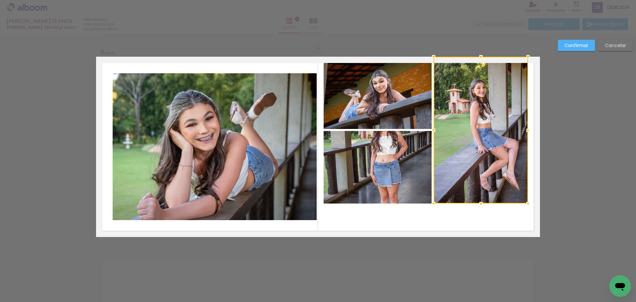
click at [0, 0] on slot "Confirmar" at bounding box center [0, 0] width 0 height 0
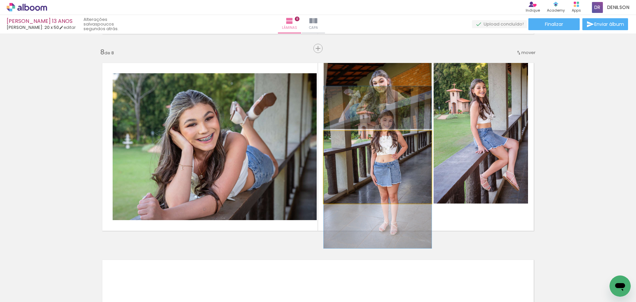
click at [387, 170] on quentale-photo at bounding box center [378, 167] width 108 height 73
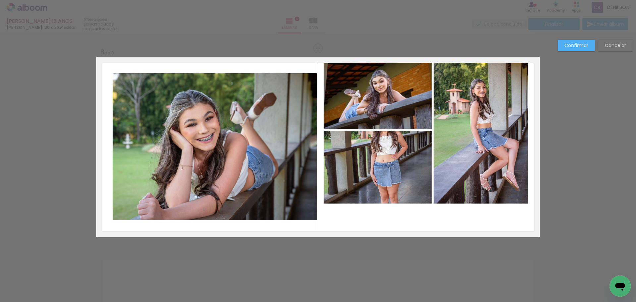
click at [395, 187] on quentale-photo at bounding box center [378, 167] width 108 height 73
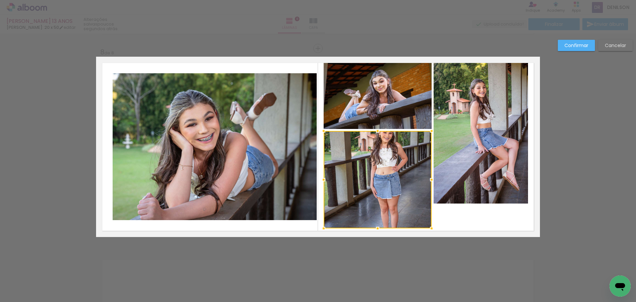
drag, startPoint x: 377, startPoint y: 204, endPoint x: 376, endPoint y: 241, distance: 37.1
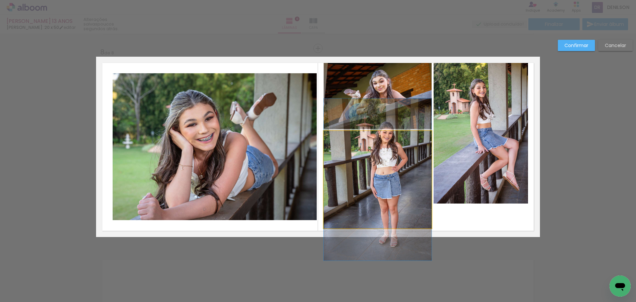
click at [383, 191] on quentale-photo at bounding box center [378, 179] width 108 height 97
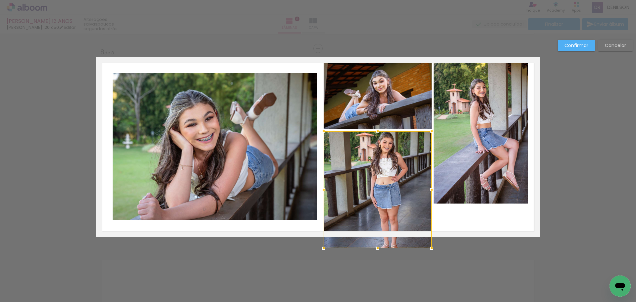
drag, startPoint x: 374, startPoint y: 225, endPoint x: 374, endPoint y: 232, distance: 7.3
click at [374, 232] on div at bounding box center [378, 189] width 108 height 117
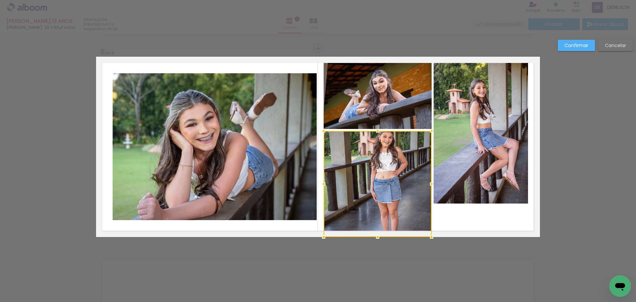
click at [350, 114] on quentale-photo at bounding box center [378, 93] width 108 height 72
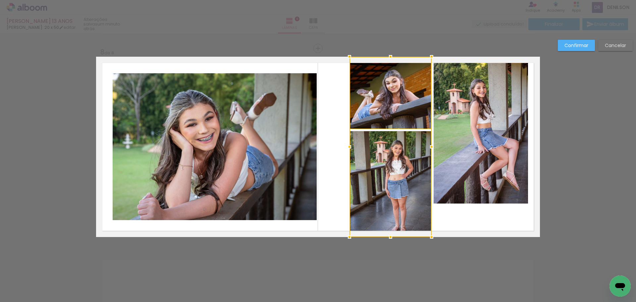
drag, startPoint x: 322, startPoint y: 144, endPoint x: 348, endPoint y: 147, distance: 25.9
click at [348, 147] on div at bounding box center [349, 146] width 13 height 13
click at [0, 0] on slot "Confirmar" at bounding box center [0, 0] width 0 height 0
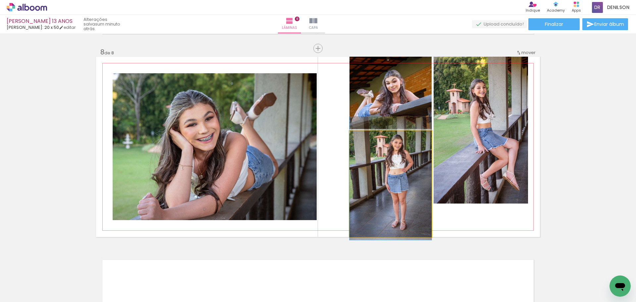
drag, startPoint x: 400, startPoint y: 173, endPoint x: 401, endPoint y: 167, distance: 5.7
click at [402, 170] on quentale-photo at bounding box center [390, 184] width 82 height 106
click at [418, 164] on quentale-photo at bounding box center [390, 184] width 82 height 106
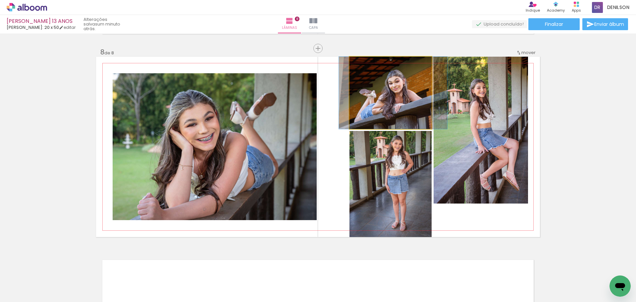
click at [412, 120] on quentale-photo at bounding box center [390, 93] width 82 height 72
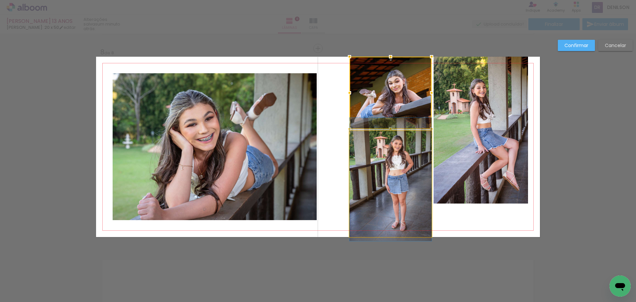
click at [412, 157] on quentale-photo at bounding box center [390, 184] width 82 height 106
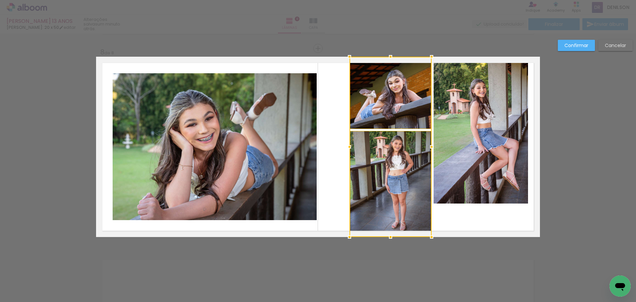
click at [451, 148] on quentale-photo at bounding box center [480, 130] width 94 height 147
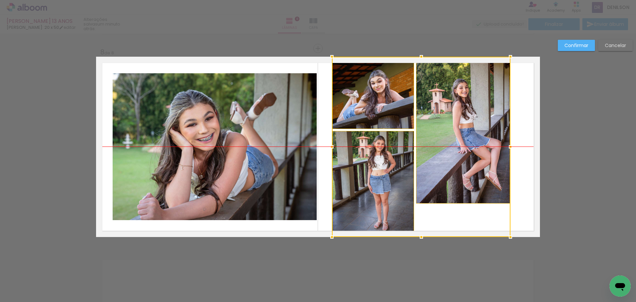
drag, startPoint x: 455, startPoint y: 140, endPoint x: 437, endPoint y: 140, distance: 17.6
click at [437, 140] on div at bounding box center [421, 147] width 178 height 180
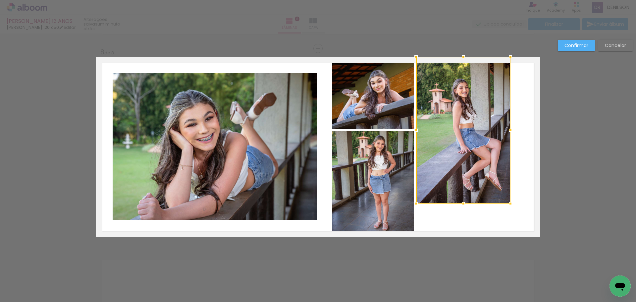
click at [577, 41] on paper-button "Confirmar" at bounding box center [576, 45] width 37 height 11
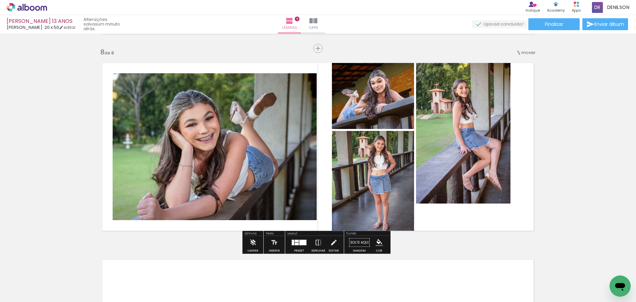
click at [476, 147] on quentale-photo at bounding box center [463, 130] width 94 height 147
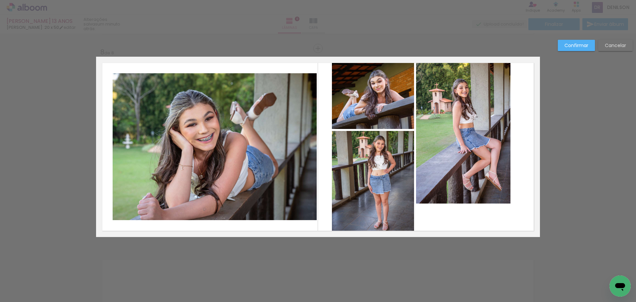
click at [476, 147] on quentale-photo at bounding box center [463, 130] width 94 height 147
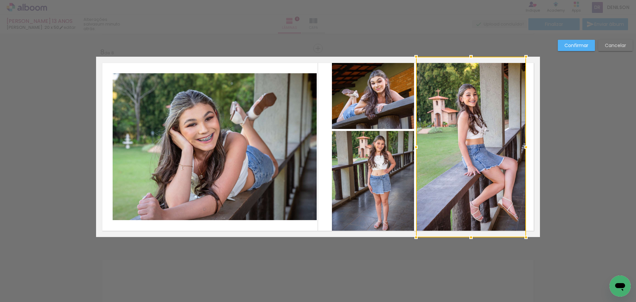
drag, startPoint x: 508, startPoint y: 203, endPoint x: 524, endPoint y: 234, distance: 35.1
click at [524, 234] on div at bounding box center [525, 236] width 13 height 13
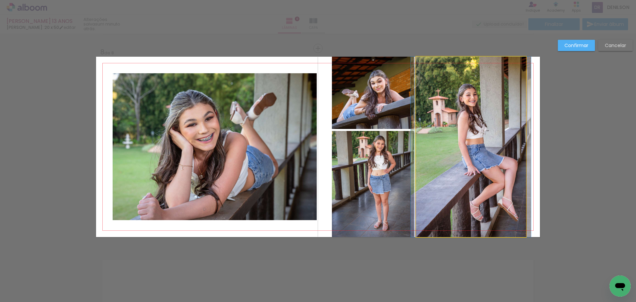
click at [480, 166] on quentale-photo at bounding box center [471, 147] width 110 height 180
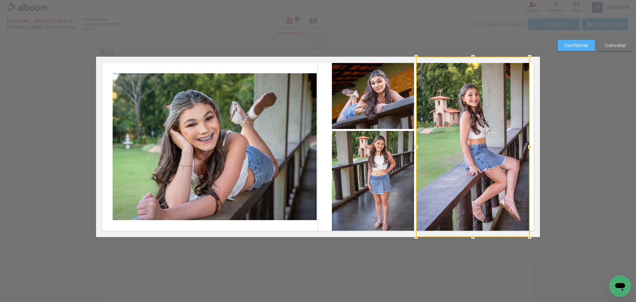
drag, startPoint x: 525, startPoint y: 148, endPoint x: 529, endPoint y: 148, distance: 3.6
click at [529, 148] on div at bounding box center [529, 146] width 13 height 13
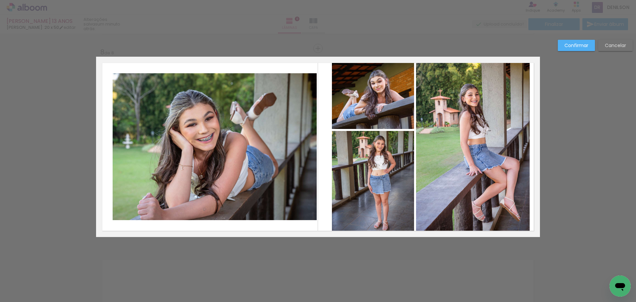
drag, startPoint x: 568, startPoint y: 45, endPoint x: 539, endPoint y: 68, distance: 37.0
click at [0, 0] on slot "Confirmar" at bounding box center [0, 0] width 0 height 0
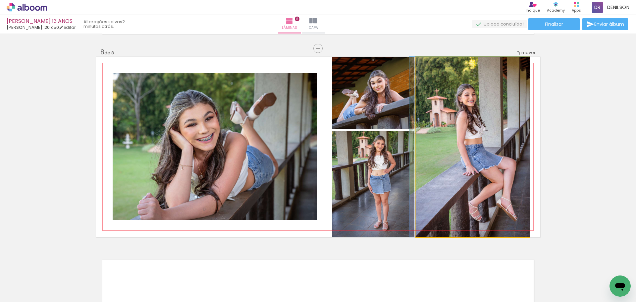
drag, startPoint x: 472, startPoint y: 123, endPoint x: 463, endPoint y: 122, distance: 8.3
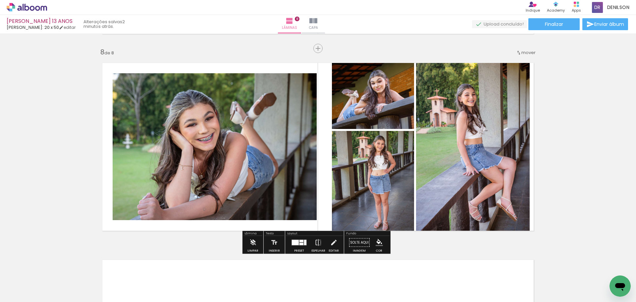
click at [390, 103] on quentale-photo at bounding box center [373, 93] width 82 height 72
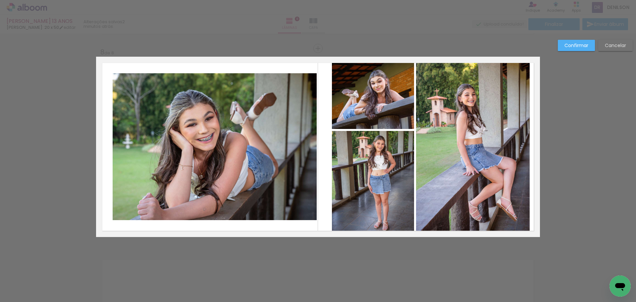
click at [390, 103] on quentale-photo at bounding box center [373, 93] width 82 height 72
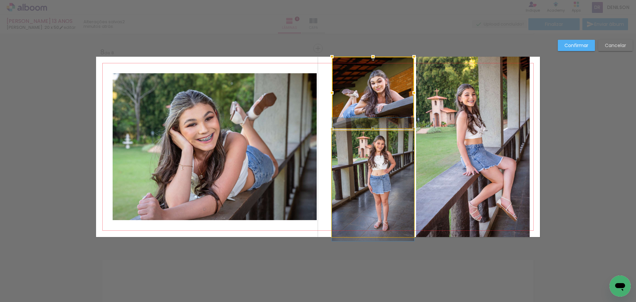
click at [385, 158] on quentale-photo at bounding box center [373, 184] width 82 height 106
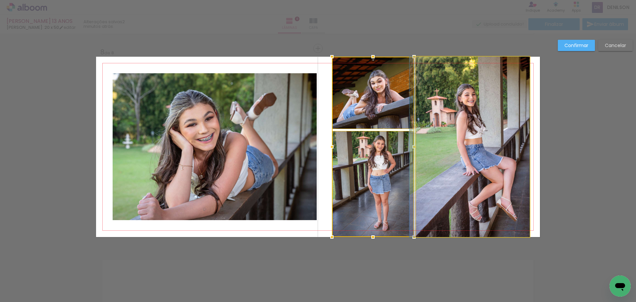
click at [455, 144] on quentale-photo at bounding box center [473, 147] width 114 height 180
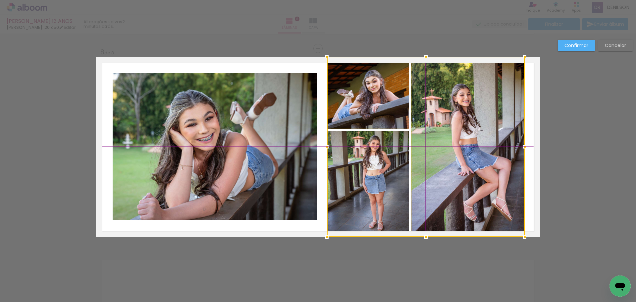
drag, startPoint x: 462, startPoint y: 150, endPoint x: 456, endPoint y: 150, distance: 6.7
click at [456, 150] on div at bounding box center [426, 147] width 198 height 180
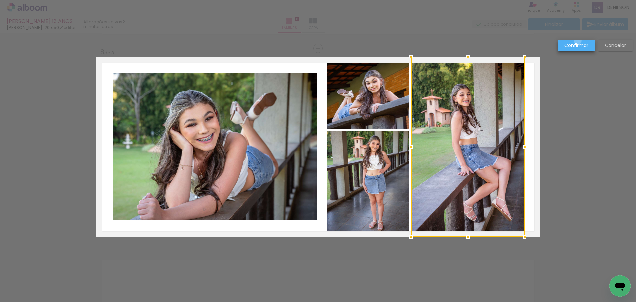
click at [577, 41] on paper-button "Confirmar" at bounding box center [576, 45] width 37 height 11
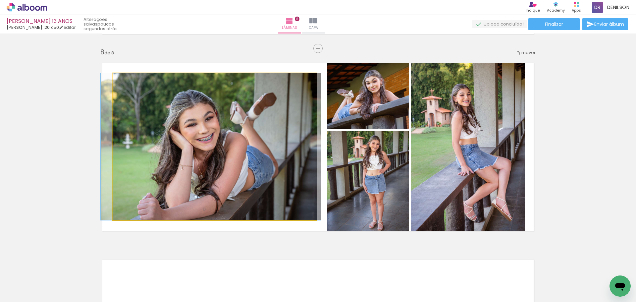
click at [284, 126] on quentale-photo at bounding box center [215, 146] width 204 height 147
click at [289, 140] on quentale-photo at bounding box center [215, 146] width 204 height 147
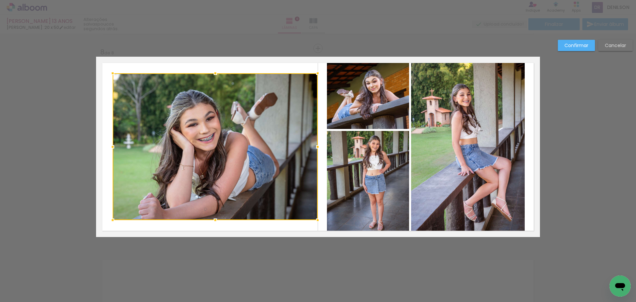
click at [316, 147] on div at bounding box center [317, 146] width 13 height 13
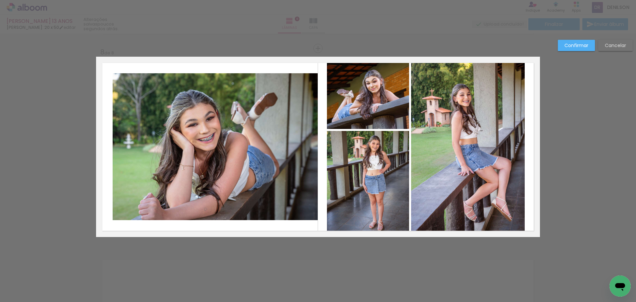
click at [291, 141] on quentale-photo at bounding box center [215, 146] width 205 height 147
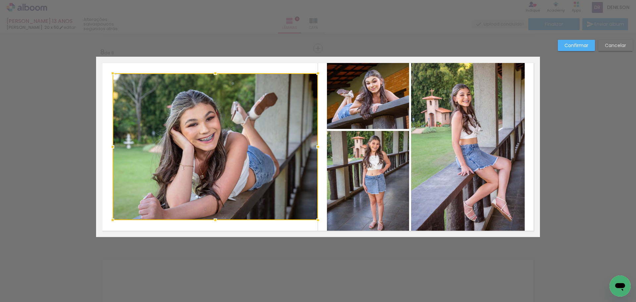
click at [314, 147] on div at bounding box center [317, 146] width 13 height 13
click at [0, 0] on slot "Confirmar" at bounding box center [0, 0] width 0 height 0
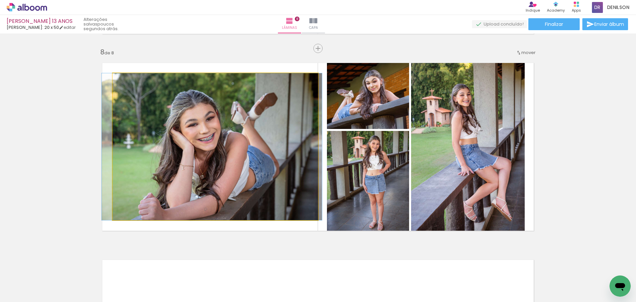
click at [258, 132] on quentale-photo at bounding box center [215, 146] width 205 height 147
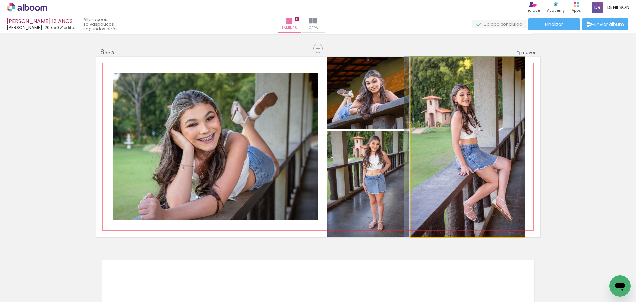
click at [481, 106] on quentale-photo at bounding box center [468, 147] width 114 height 180
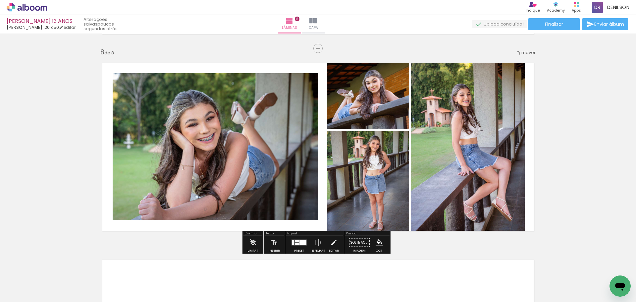
click at [496, 131] on quentale-photo at bounding box center [468, 147] width 114 height 180
click at [495, 130] on quentale-photo at bounding box center [468, 147] width 114 height 180
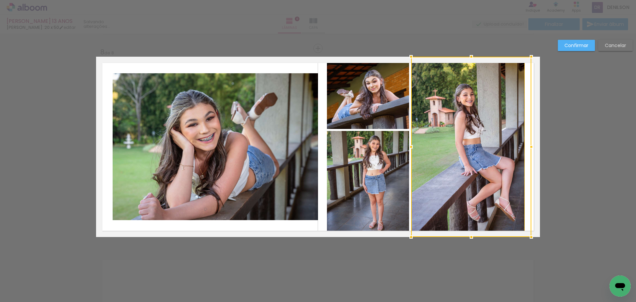
drag, startPoint x: 524, startPoint y: 146, endPoint x: 530, endPoint y: 146, distance: 6.3
click at [530, 146] on div at bounding box center [531, 146] width 13 height 13
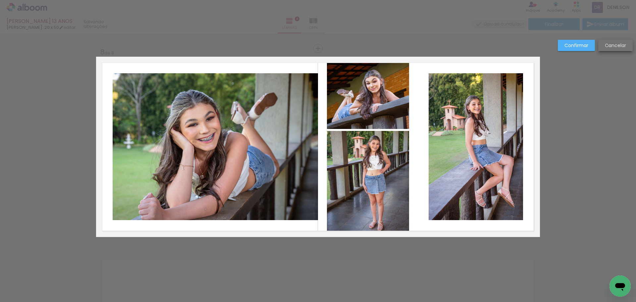
drag, startPoint x: 608, startPoint y: 46, endPoint x: 598, endPoint y: 50, distance: 11.4
click at [0, 0] on slot "Cancelar" at bounding box center [0, 0] width 0 height 0
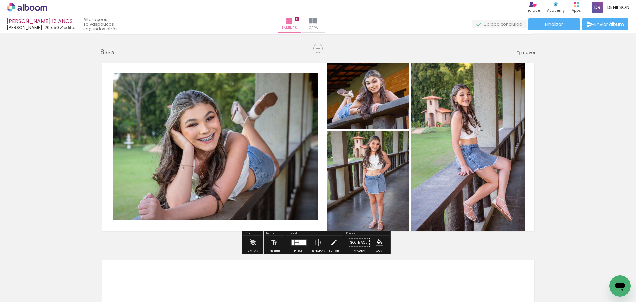
click at [474, 117] on quentale-photo at bounding box center [468, 147] width 114 height 180
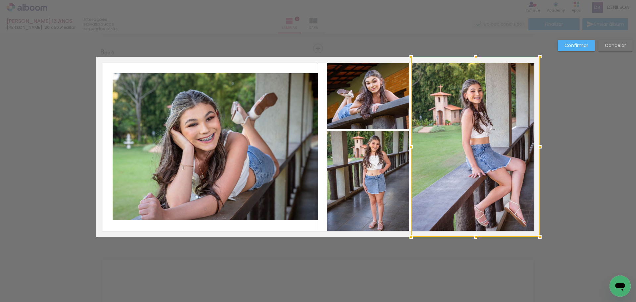
drag, startPoint x: 522, startPoint y: 147, endPoint x: 545, endPoint y: 146, distance: 22.5
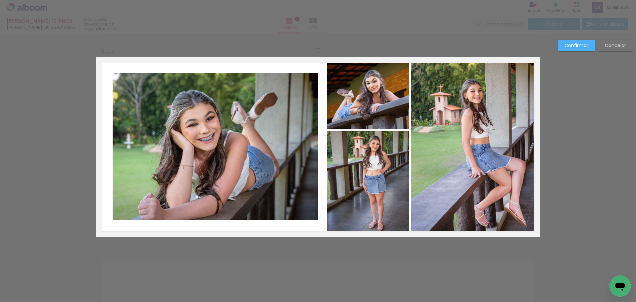
drag, startPoint x: 583, startPoint y: 42, endPoint x: 561, endPoint y: 58, distance: 27.2
click at [582, 42] on paper-button "Confirmar" at bounding box center [576, 45] width 37 height 11
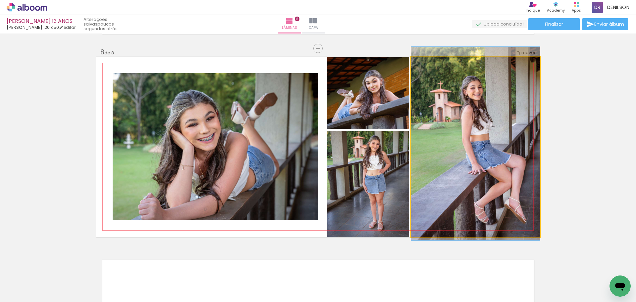
drag, startPoint x: 498, startPoint y: 140, endPoint x: 486, endPoint y: 137, distance: 12.7
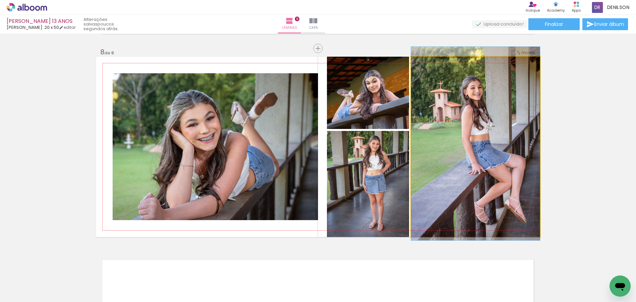
click at [488, 140] on quentale-photo at bounding box center [475, 147] width 129 height 180
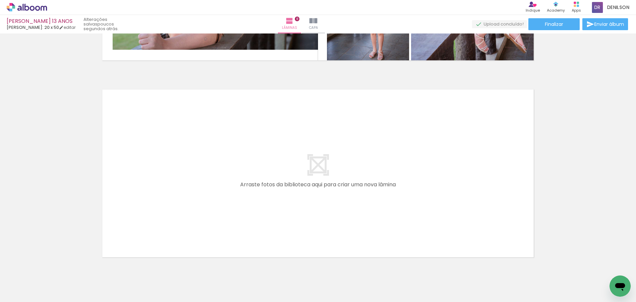
scroll to position [1569, 0]
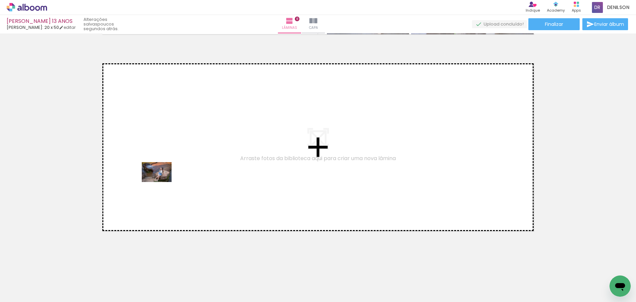
drag, startPoint x: 69, startPoint y: 278, endPoint x: 162, endPoint y: 182, distance: 133.0
click at [162, 182] on quentale-workspace at bounding box center [318, 151] width 636 height 302
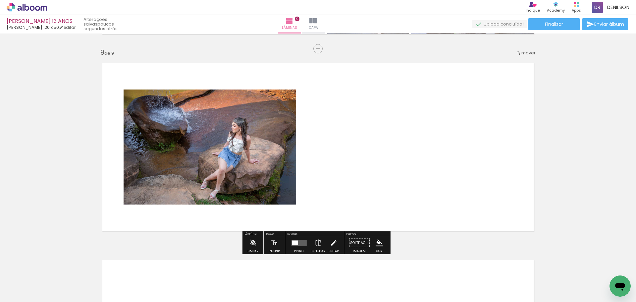
scroll to position [1570, 0]
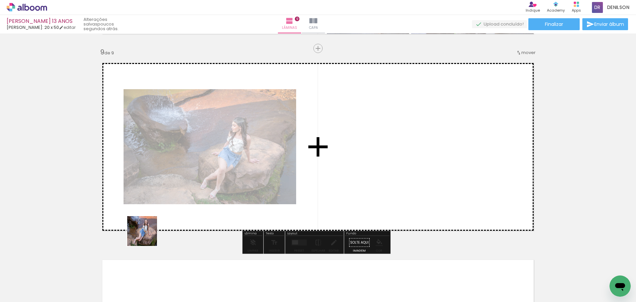
drag, startPoint x: 67, startPoint y: 284, endPoint x: 139, endPoint y: 234, distance: 87.5
click at [156, 225] on quentale-workspace at bounding box center [318, 151] width 636 height 302
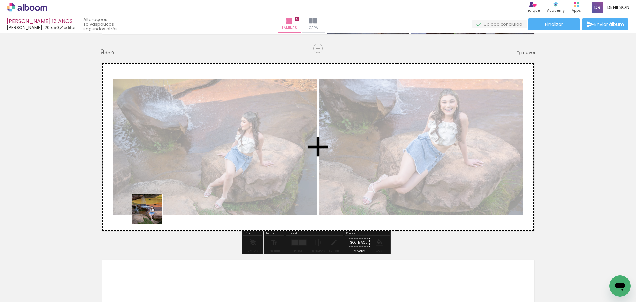
drag, startPoint x: 63, startPoint y: 278, endPoint x: 127, endPoint y: 249, distance: 70.5
click at [160, 203] on quentale-workspace at bounding box center [318, 151] width 636 height 302
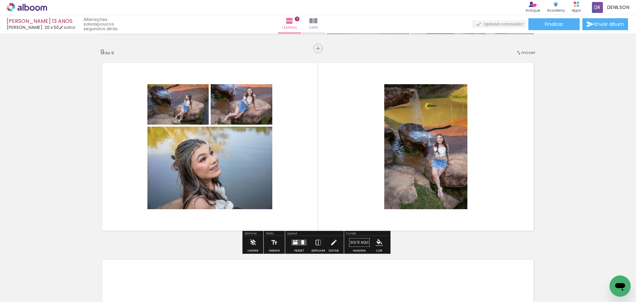
scroll to position [2066, 0]
click at [301, 242] on div at bounding box center [302, 242] width 3 height 4
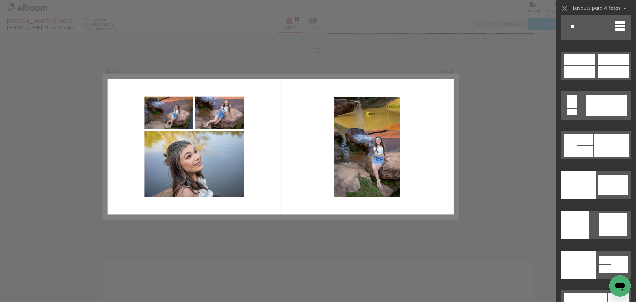
scroll to position [13683, 0]
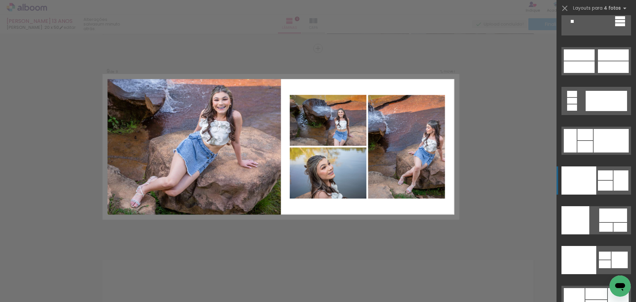
click at [608, 182] on div at bounding box center [605, 185] width 15 height 10
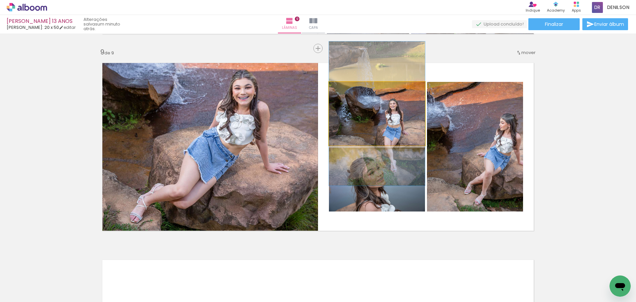
click at [390, 116] on quentale-photo at bounding box center [377, 114] width 96 height 64
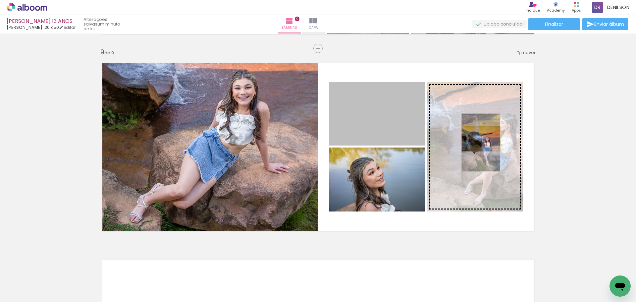
drag, startPoint x: 382, startPoint y: 114, endPoint x: 478, endPoint y: 138, distance: 99.5
click at [0, 0] on slot at bounding box center [0, 0] width 0 height 0
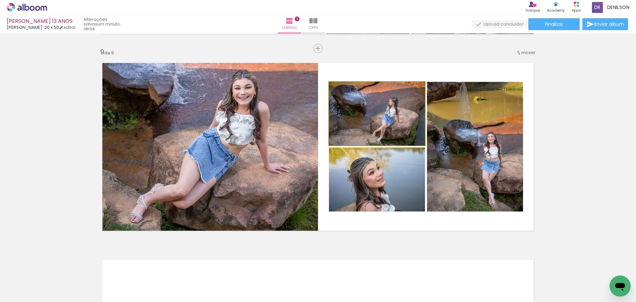
click at [396, 117] on quentale-photo at bounding box center [377, 114] width 96 height 64
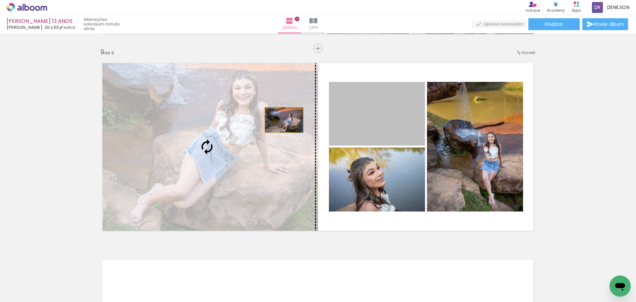
drag, startPoint x: 390, startPoint y: 120, endPoint x: 233, endPoint y: 120, distance: 157.6
click at [0, 0] on slot at bounding box center [0, 0] width 0 height 0
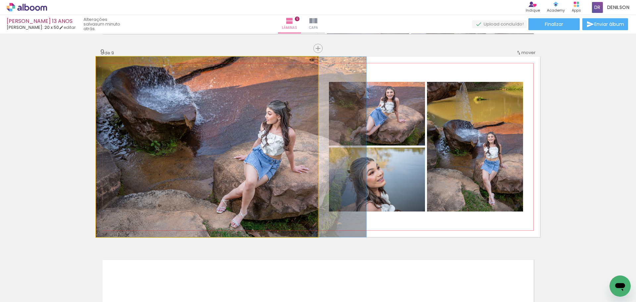
drag, startPoint x: 252, startPoint y: 151, endPoint x: 279, endPoint y: 155, distance: 27.7
click at [235, 133] on quentale-photo at bounding box center [207, 147] width 222 height 180
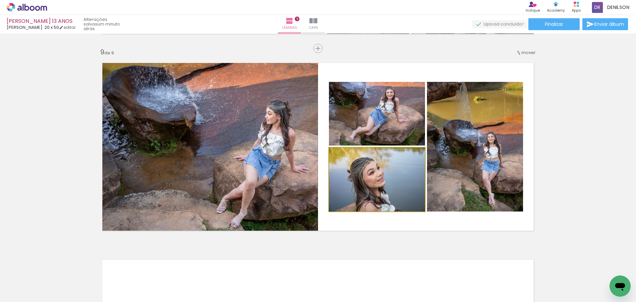
click at [404, 181] on quentale-photo at bounding box center [377, 179] width 96 height 64
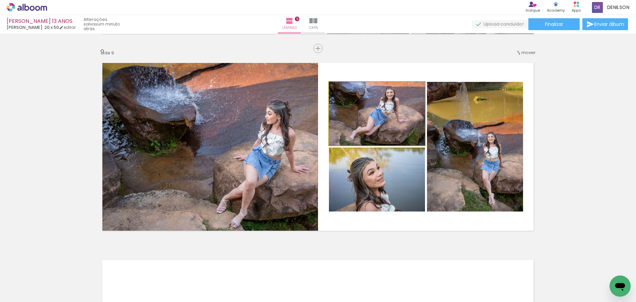
click at [388, 120] on quentale-photo at bounding box center [377, 114] width 96 height 64
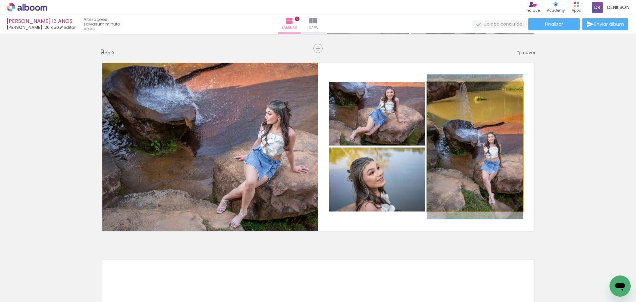
click at [472, 126] on quentale-photo at bounding box center [475, 146] width 96 height 129
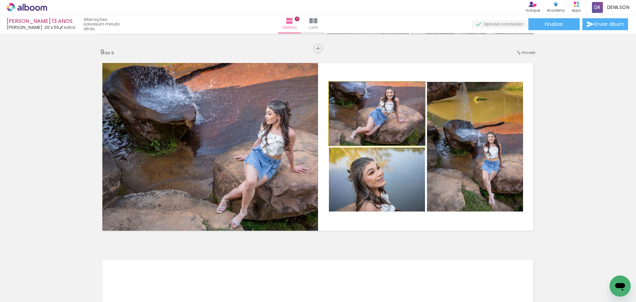
click at [392, 126] on quentale-photo at bounding box center [377, 114] width 96 height 64
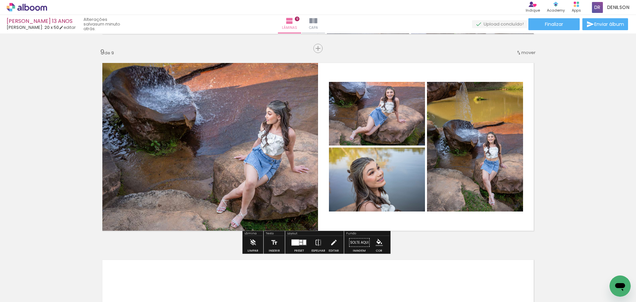
click at [301, 241] on div at bounding box center [300, 241] width 3 height 2
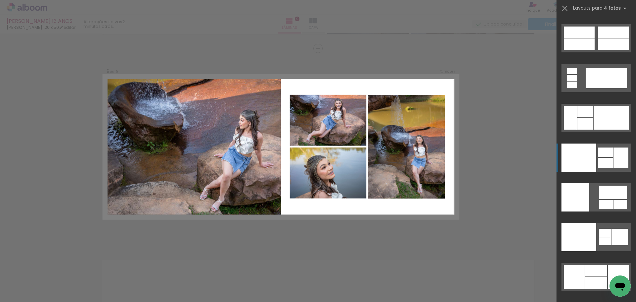
scroll to position [13697, 0]
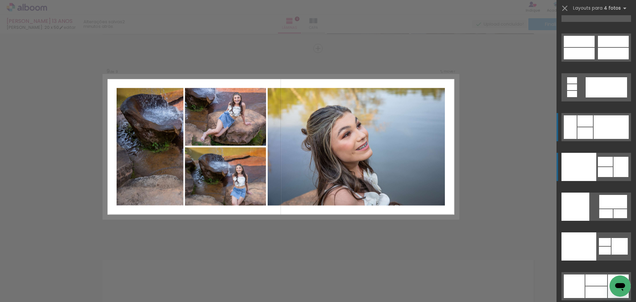
click at [614, 125] on div at bounding box center [610, 127] width 35 height 24
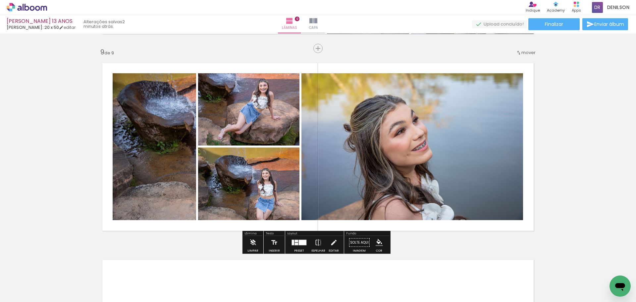
drag, startPoint x: 301, startPoint y: 241, endPoint x: 373, endPoint y: 204, distance: 81.5
click at [300, 241] on div at bounding box center [303, 242] width 8 height 5
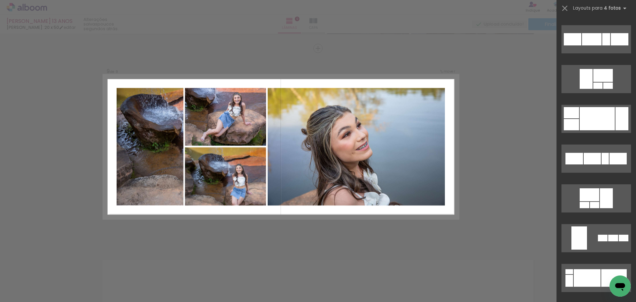
scroll to position [960, 0]
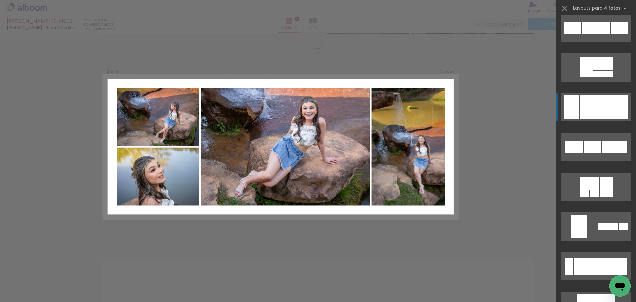
click at [615, 105] on div at bounding box center [621, 106] width 13 height 23
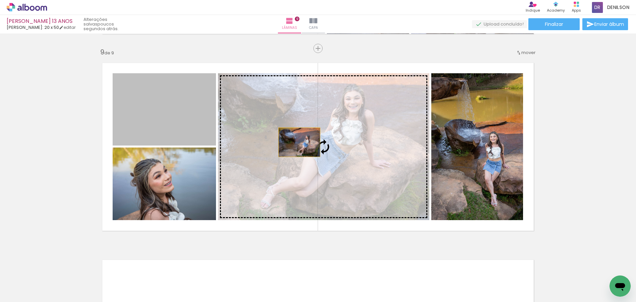
drag, startPoint x: 183, startPoint y: 120, endPoint x: 297, endPoint y: 142, distance: 115.7
click at [0, 0] on slot at bounding box center [0, 0] width 0 height 0
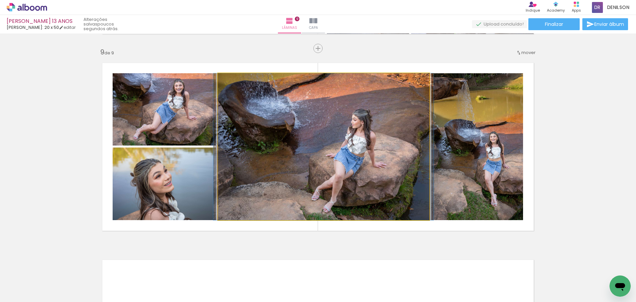
click at [357, 139] on quentale-photo at bounding box center [323, 146] width 211 height 147
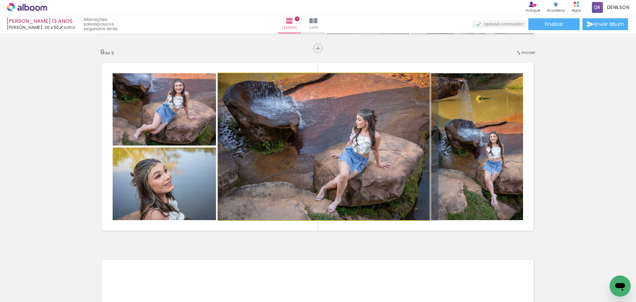
drag, startPoint x: 353, startPoint y: 139, endPoint x: 373, endPoint y: 142, distance: 20.4
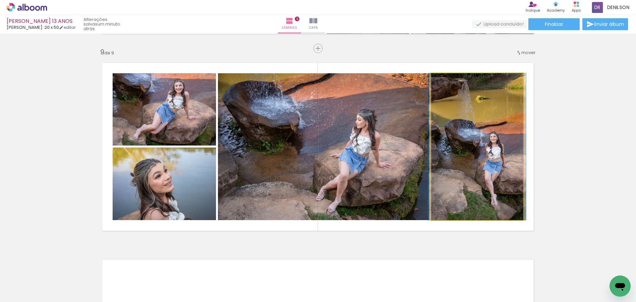
click at [455, 125] on quentale-photo at bounding box center [477, 146] width 92 height 147
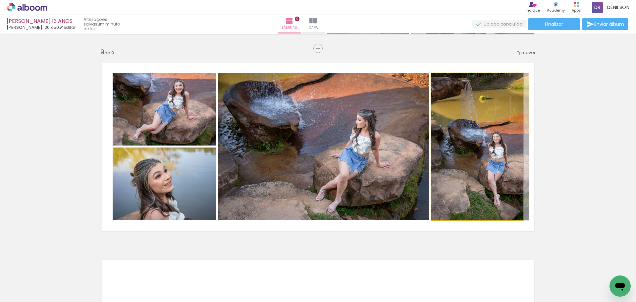
drag, startPoint x: 472, startPoint y: 131, endPoint x: 486, endPoint y: 134, distance: 15.1
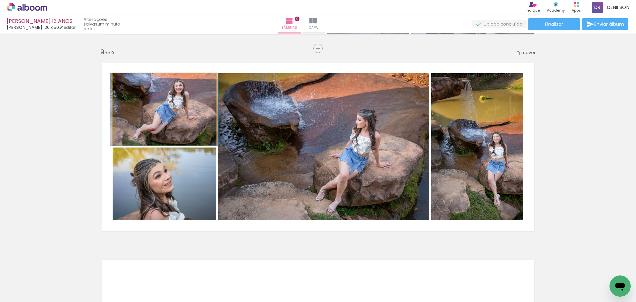
click at [197, 124] on quentale-photo at bounding box center [164, 109] width 103 height 72
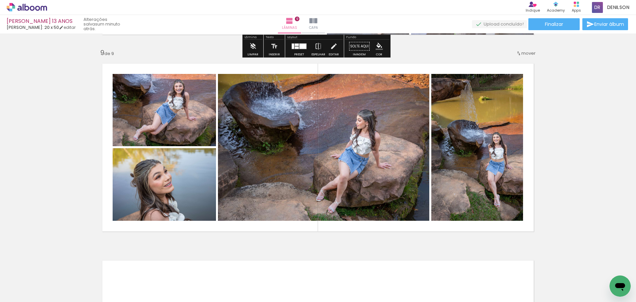
scroll to position [1570, 0]
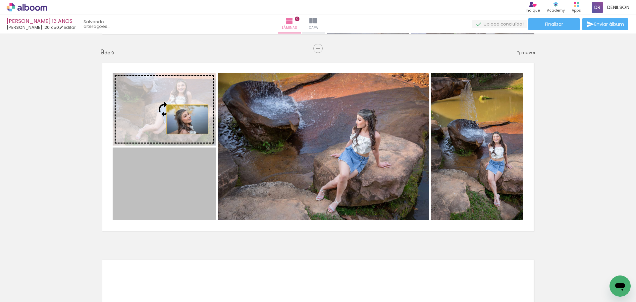
drag, startPoint x: 186, startPoint y: 179, endPoint x: 184, endPoint y: 119, distance: 60.0
click at [0, 0] on slot at bounding box center [0, 0] width 0 height 0
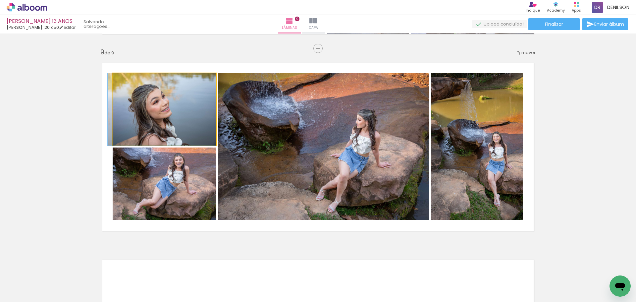
drag, startPoint x: 189, startPoint y: 109, endPoint x: 183, endPoint y: 107, distance: 7.0
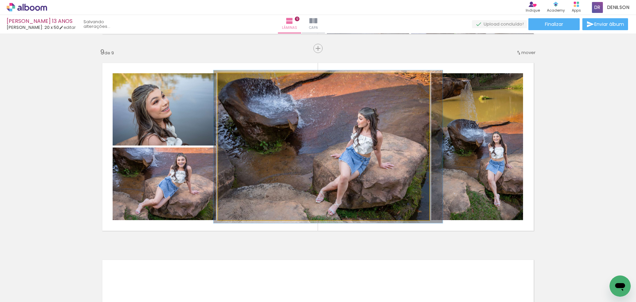
type paper-slider "104"
click at [233, 81] on div at bounding box center [234, 80] width 6 height 6
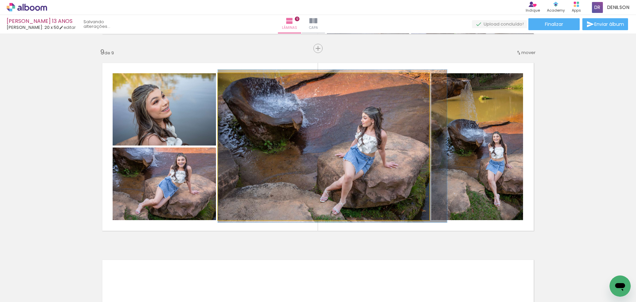
drag, startPoint x: 332, startPoint y: 132, endPoint x: 347, endPoint y: 131, distance: 14.9
click at [346, 129] on quentale-photo at bounding box center [323, 146] width 211 height 147
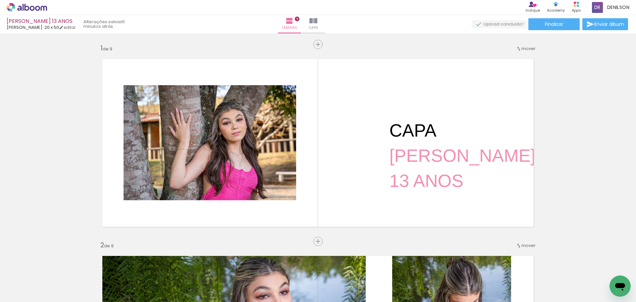
click at [34, 281] on iron-icon at bounding box center [33, 281] width 5 height 5
click at [0, 0] on slot "Não utilizadas" at bounding box center [0, 0] width 0 height 0
type input "Não utilizadas"
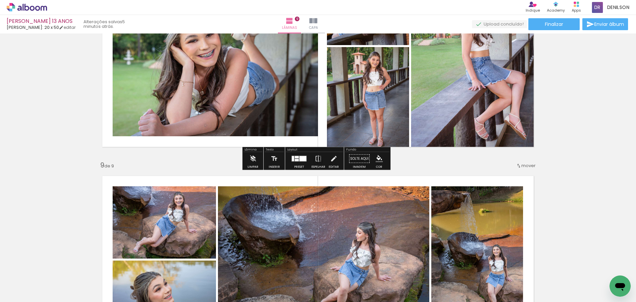
scroll to position [1556, 0]
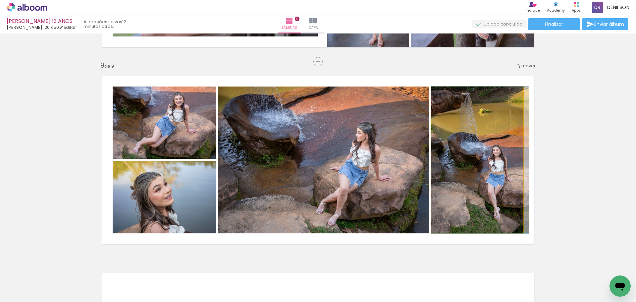
drag, startPoint x: 477, startPoint y: 152, endPoint x: 483, endPoint y: 152, distance: 6.6
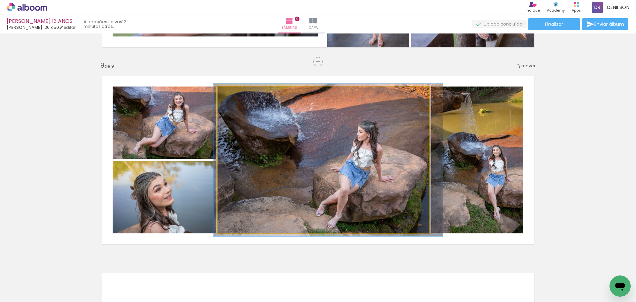
type paper-slider "104"
click at [232, 94] on div at bounding box center [234, 93] width 6 height 6
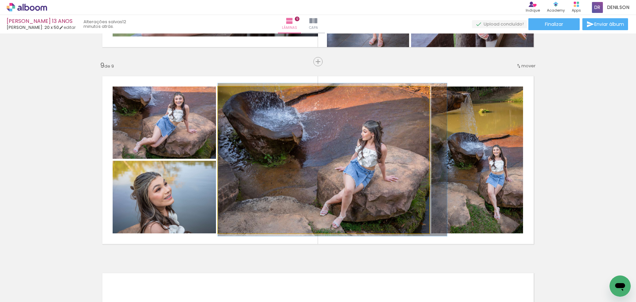
drag, startPoint x: 341, startPoint y: 144, endPoint x: 345, endPoint y: 144, distance: 3.6
click at [370, 143] on quentale-photo at bounding box center [323, 159] width 211 height 147
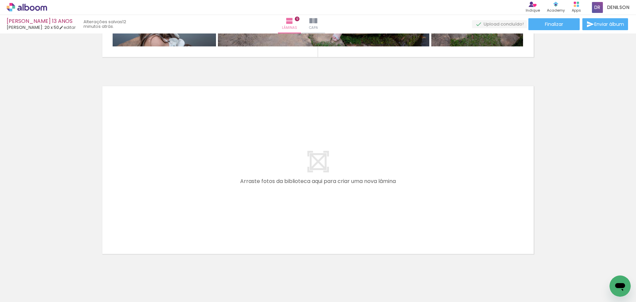
scroll to position [1755, 0]
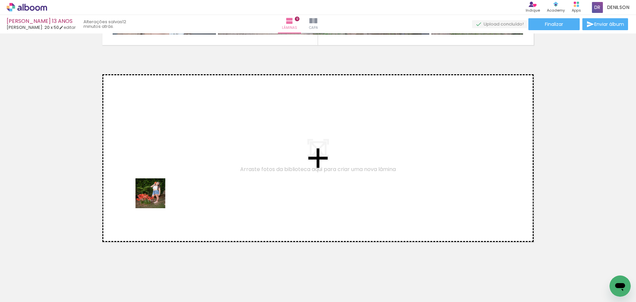
drag, startPoint x: 72, startPoint y: 284, endPoint x: 155, endPoint y: 198, distance: 119.9
click at [155, 198] on quentale-workspace at bounding box center [318, 151] width 636 height 302
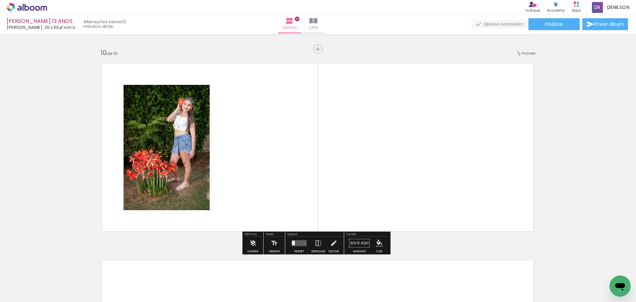
scroll to position [1766, 0]
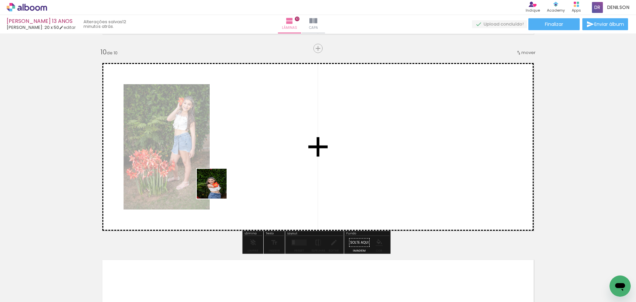
drag, startPoint x: 73, startPoint y: 278, endPoint x: 239, endPoint y: 166, distance: 199.7
click at [239, 166] on quentale-workspace at bounding box center [318, 151] width 636 height 302
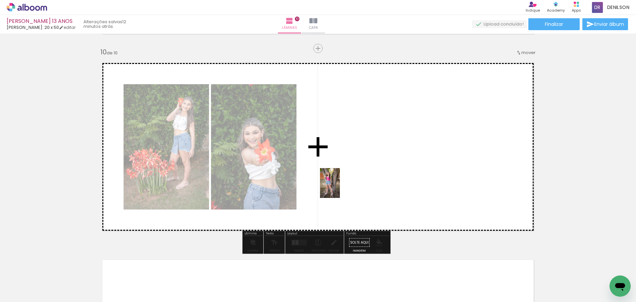
drag, startPoint x: 70, startPoint y: 280, endPoint x: 321, endPoint y: 194, distance: 265.4
click at [346, 182] on quentale-workspace at bounding box center [318, 151] width 636 height 302
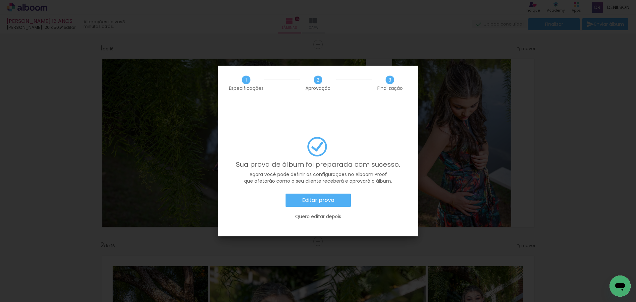
scroll to position [13709, 0]
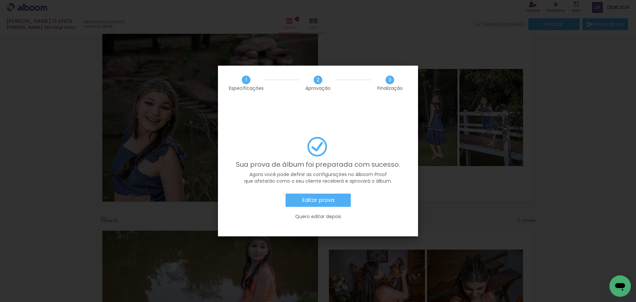
click at [0, 0] on slot "Editar prova" at bounding box center [0, 0] width 0 height 0
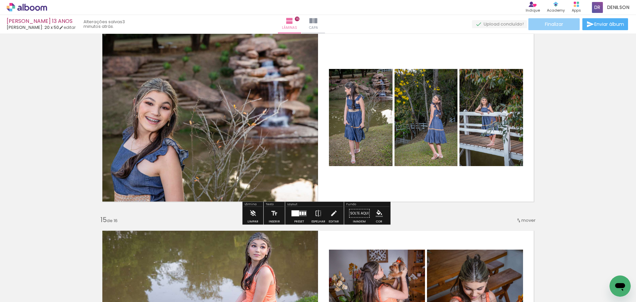
click at [563, 24] on paper-button "Finalizar" at bounding box center [553, 24] width 51 height 12
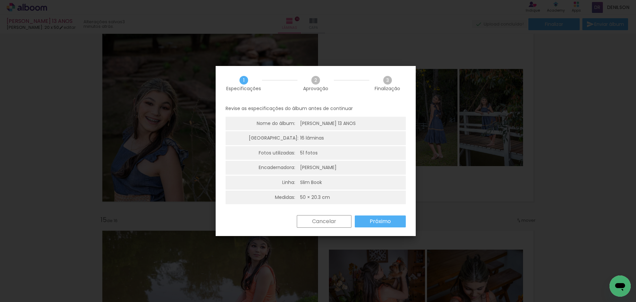
click at [0, 0] on slot "Próximo" at bounding box center [0, 0] width 0 height 0
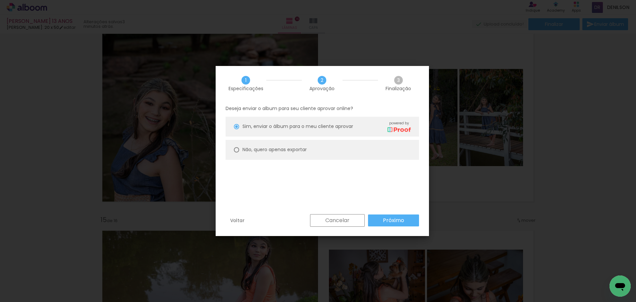
click at [0, 0] on slot "Não, quero apenas exportar" at bounding box center [0, 0] width 0 height 0
type paper-radio-button "on"
click at [0, 0] on slot "Próximo" at bounding box center [0, 0] width 0 height 0
type input "Alta, 300 DPI"
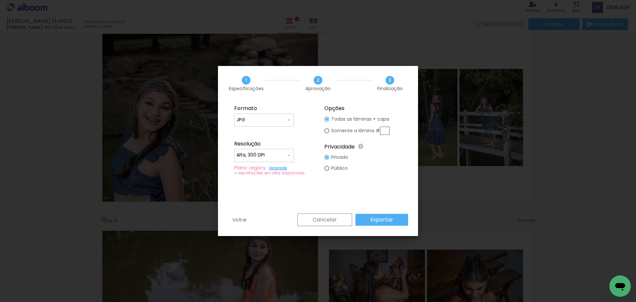
click at [0, 0] on slot "Exportar" at bounding box center [0, 0] width 0 height 0
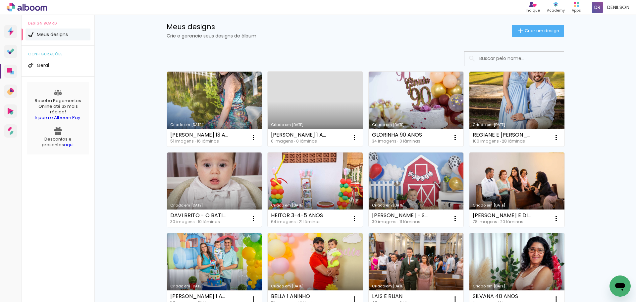
scroll to position [33, 0]
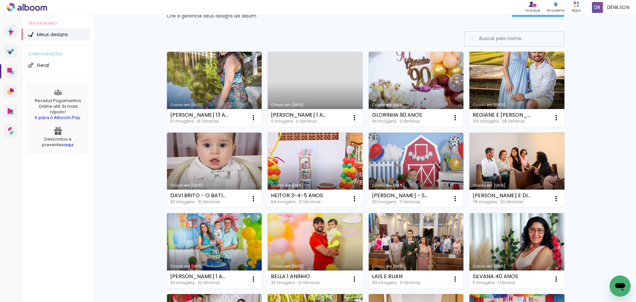
click at [307, 162] on link "Criado em [DATE]" at bounding box center [315, 169] width 95 height 75
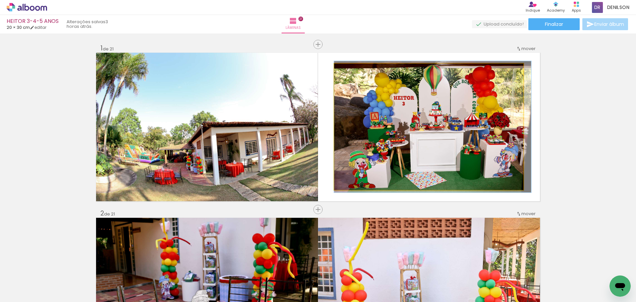
click at [460, 125] on quentale-photo at bounding box center [428, 127] width 189 height 126
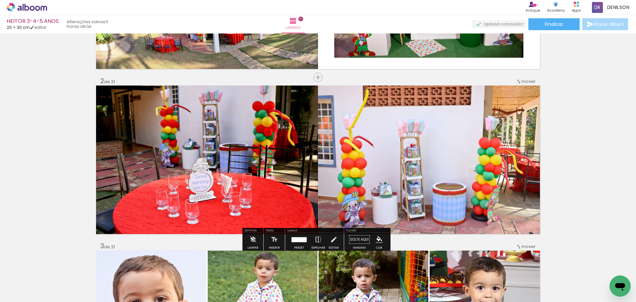
scroll to position [132, 0]
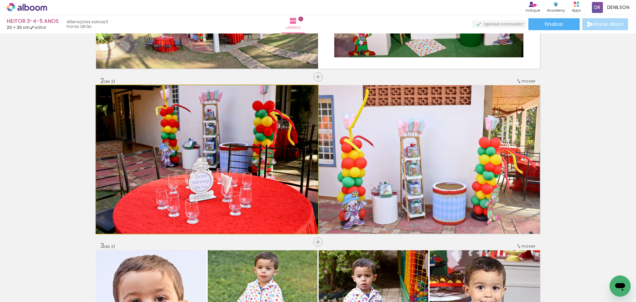
click at [220, 187] on quentale-photo at bounding box center [207, 159] width 222 height 148
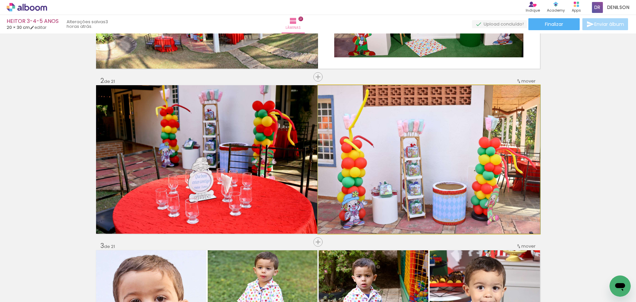
click at [399, 159] on quentale-photo at bounding box center [429, 159] width 222 height 148
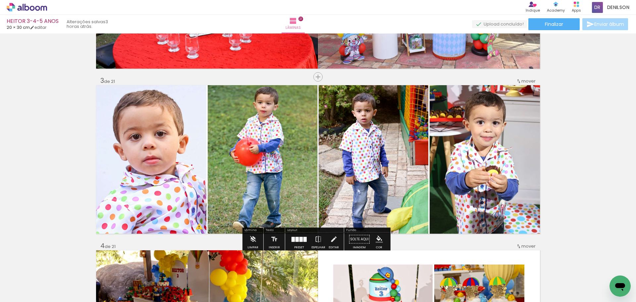
scroll to position [298, 0]
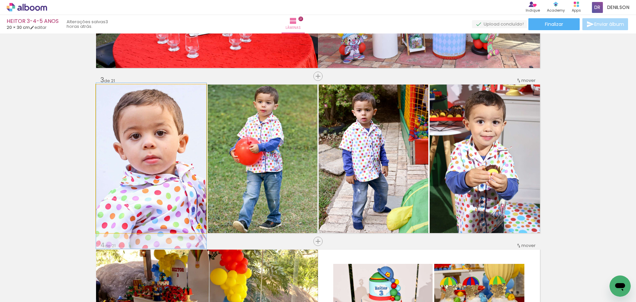
click at [163, 152] on quentale-photo at bounding box center [151, 158] width 110 height 148
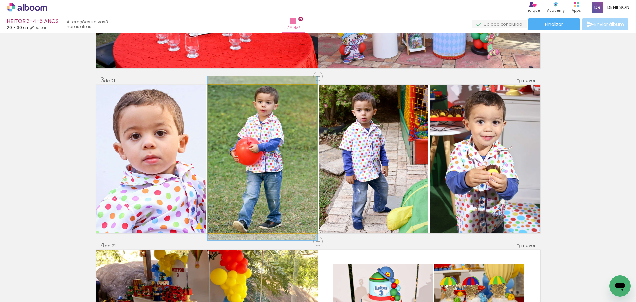
click at [252, 156] on quentale-photo at bounding box center [263, 158] width 110 height 148
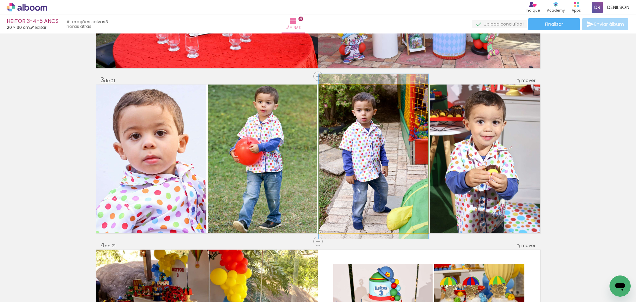
click at [370, 153] on quentale-photo at bounding box center [374, 158] width 110 height 148
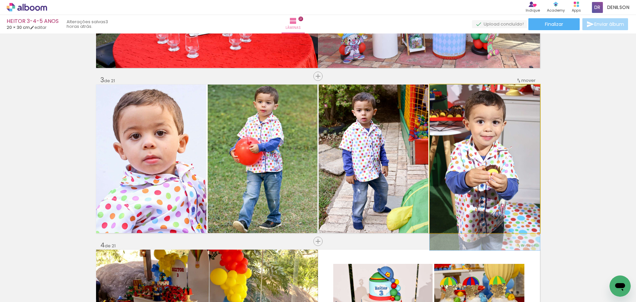
click at [479, 151] on quentale-photo at bounding box center [485, 158] width 110 height 148
click at [482, 145] on quentale-photo at bounding box center [485, 158] width 110 height 148
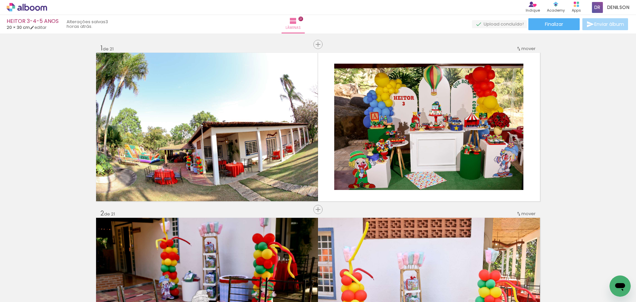
scroll to position [298, 0]
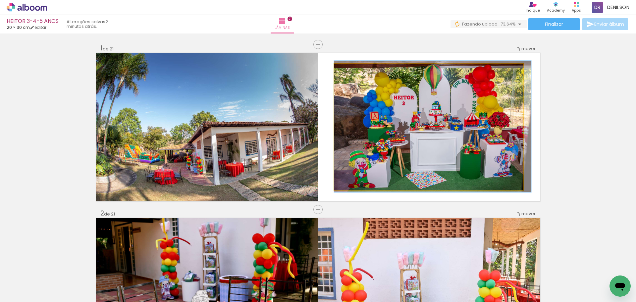
drag, startPoint x: 454, startPoint y: 135, endPoint x: 460, endPoint y: 135, distance: 5.3
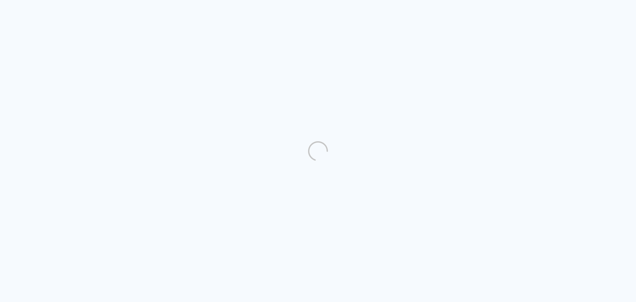
click at [581, 116] on quentale-directory at bounding box center [318, 151] width 636 height 302
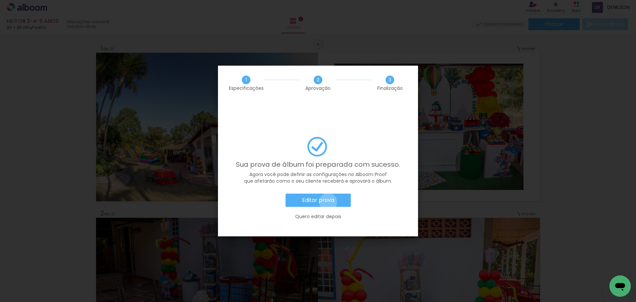
click at [0, 0] on slot "Editar prova" at bounding box center [0, 0] width 0 height 0
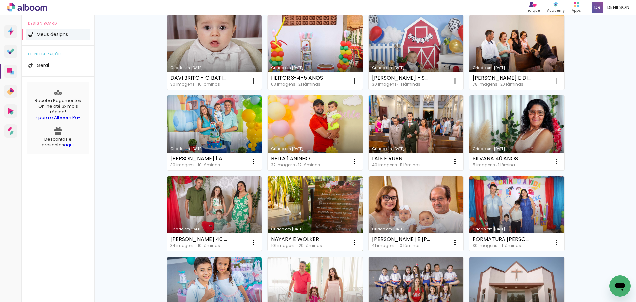
scroll to position [166, 0]
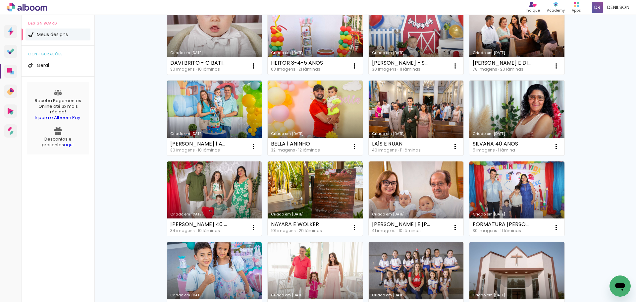
click at [316, 196] on link "Criado em [DATE]" at bounding box center [315, 198] width 95 height 75
